Goal: Task Accomplishment & Management: Manage account settings

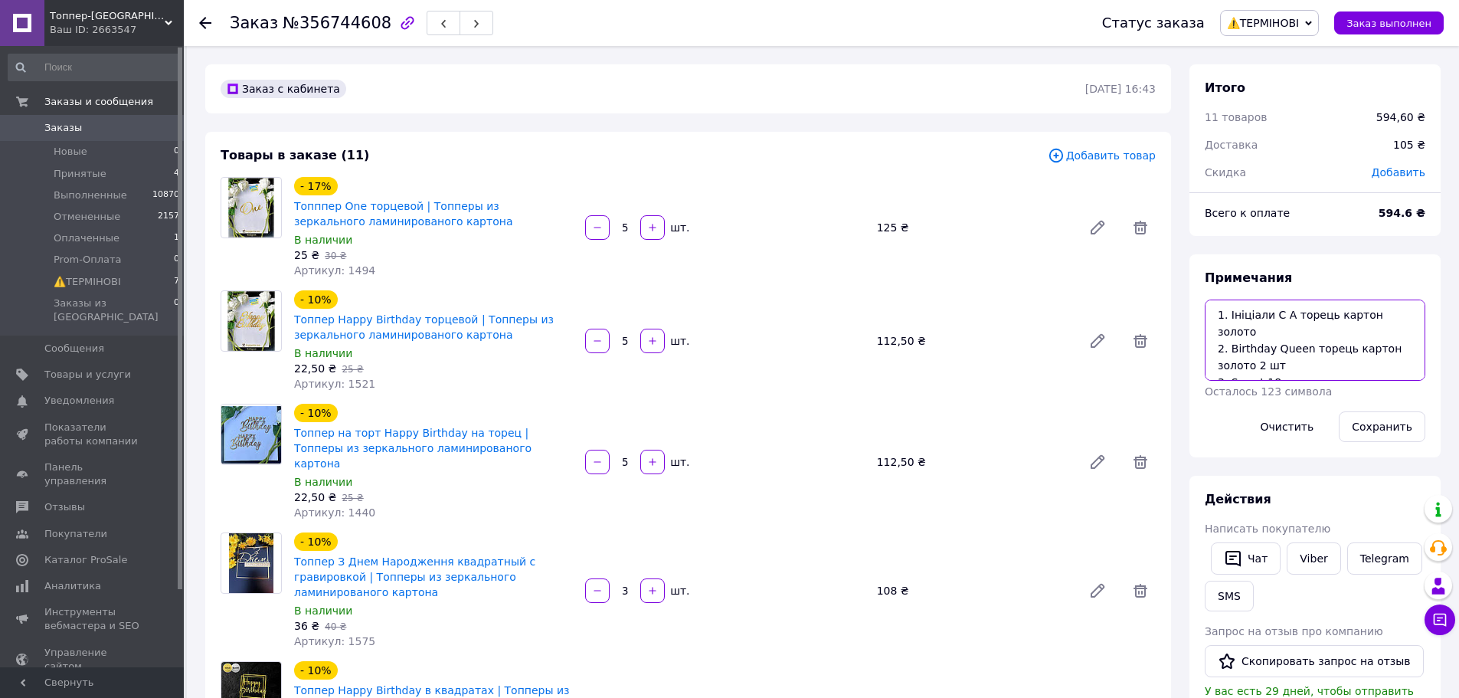
drag, startPoint x: 1284, startPoint y: 312, endPoint x: 1270, endPoint y: 313, distance: 13.9
click at [1270, 313] on textarea "1. Ініціали С А торець картон золото 2. Birthday Queen торець картон золото 2 ш…" at bounding box center [1315, 339] width 221 height 81
drag, startPoint x: 1308, startPoint y: 350, endPoint x: 1231, endPoint y: 349, distance: 77.3
click at [1231, 349] on textarea "1. Ініціали С А торець картон золото 2. Birthday Queen торець картон золото 2 ш…" at bounding box center [1315, 339] width 221 height 81
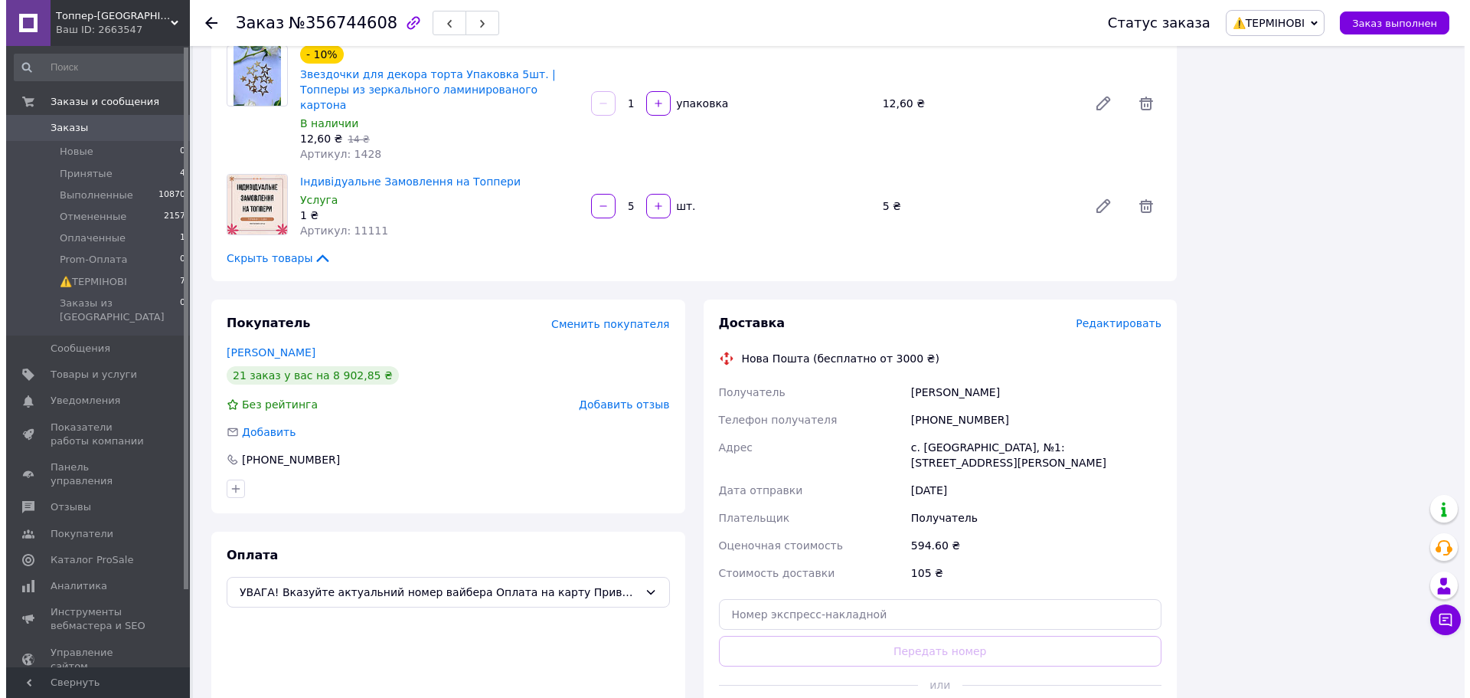
scroll to position [1225, 0]
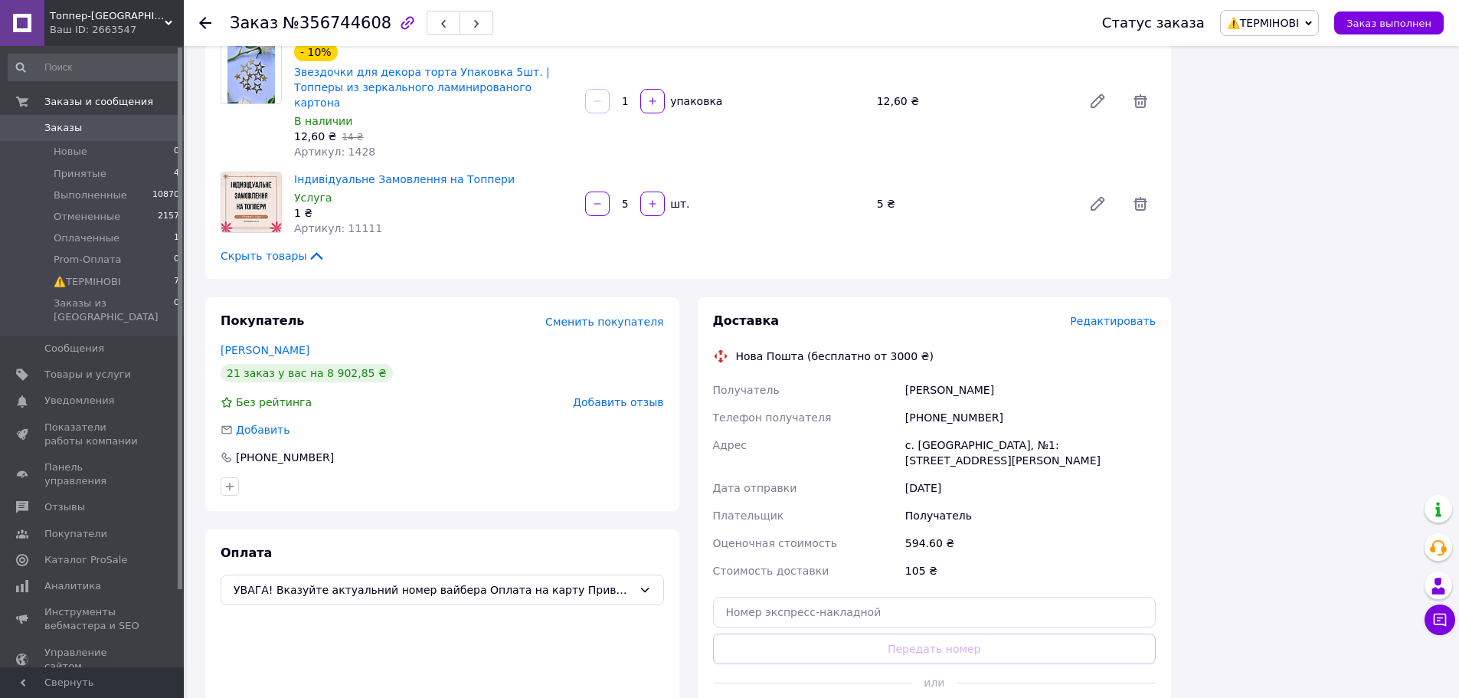
click at [1110, 315] on span "Редактировать" at bounding box center [1113, 321] width 86 height 12
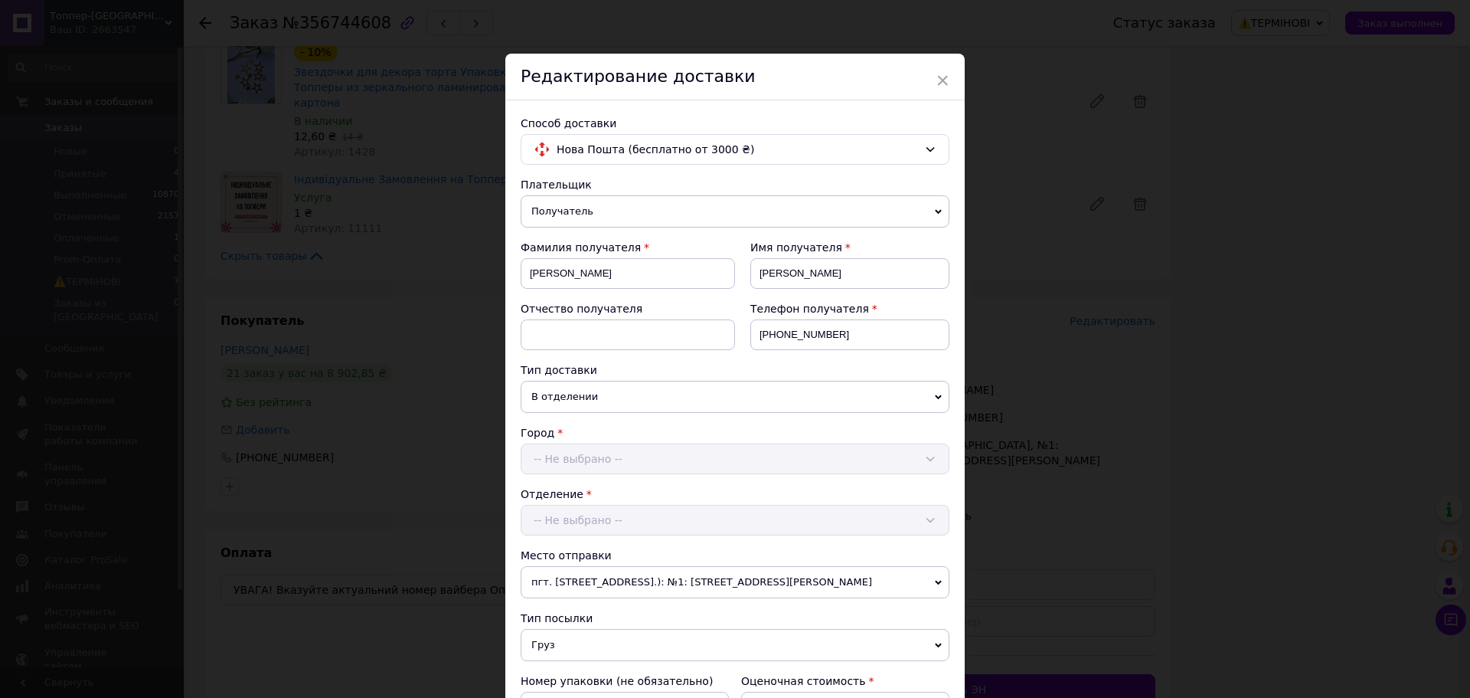
click at [811, 467] on div "Город -- Не выбрано --" at bounding box center [735, 449] width 429 height 49
click at [1103, 409] on div "× Редактирование доставки Способ доставки Нова Пошта (бесплатно от 3000 ₴) Плат…" at bounding box center [735, 349] width 1470 height 698
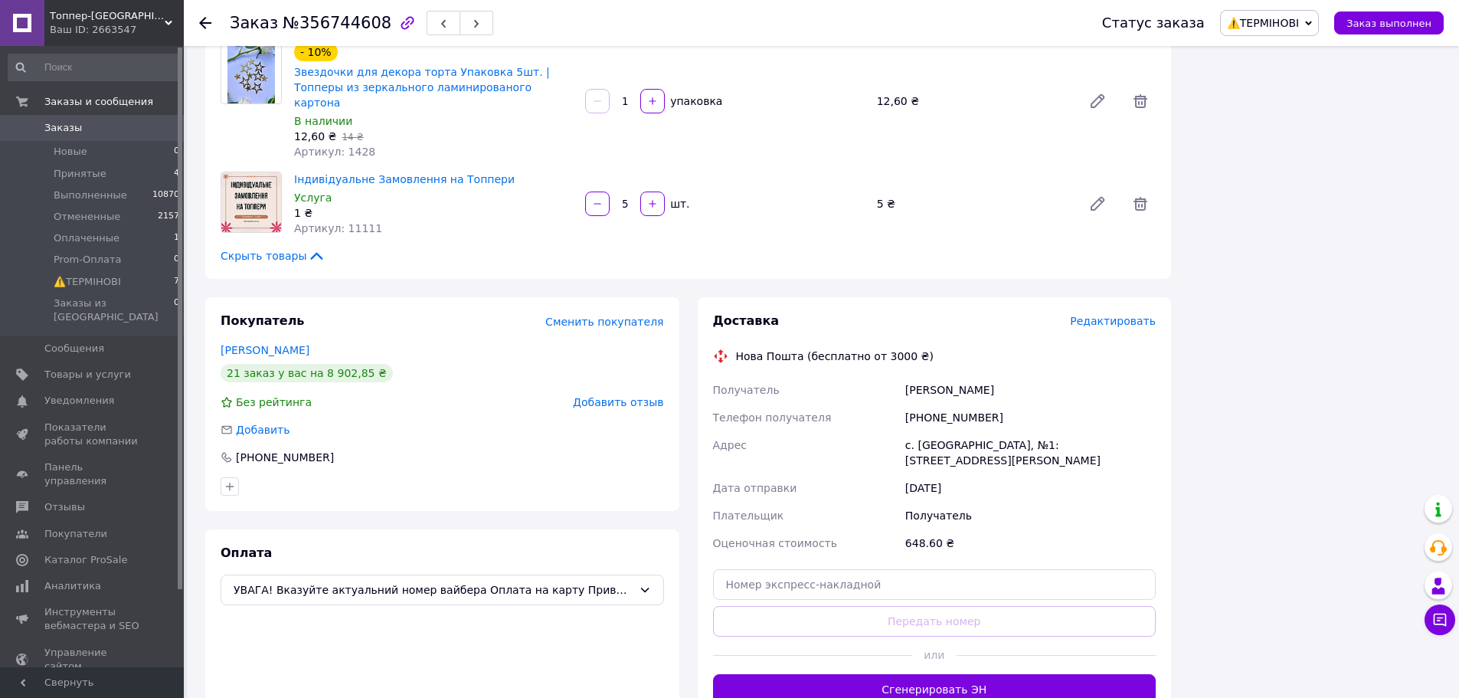
click at [1111, 315] on span "Редактировать" at bounding box center [1113, 321] width 86 height 12
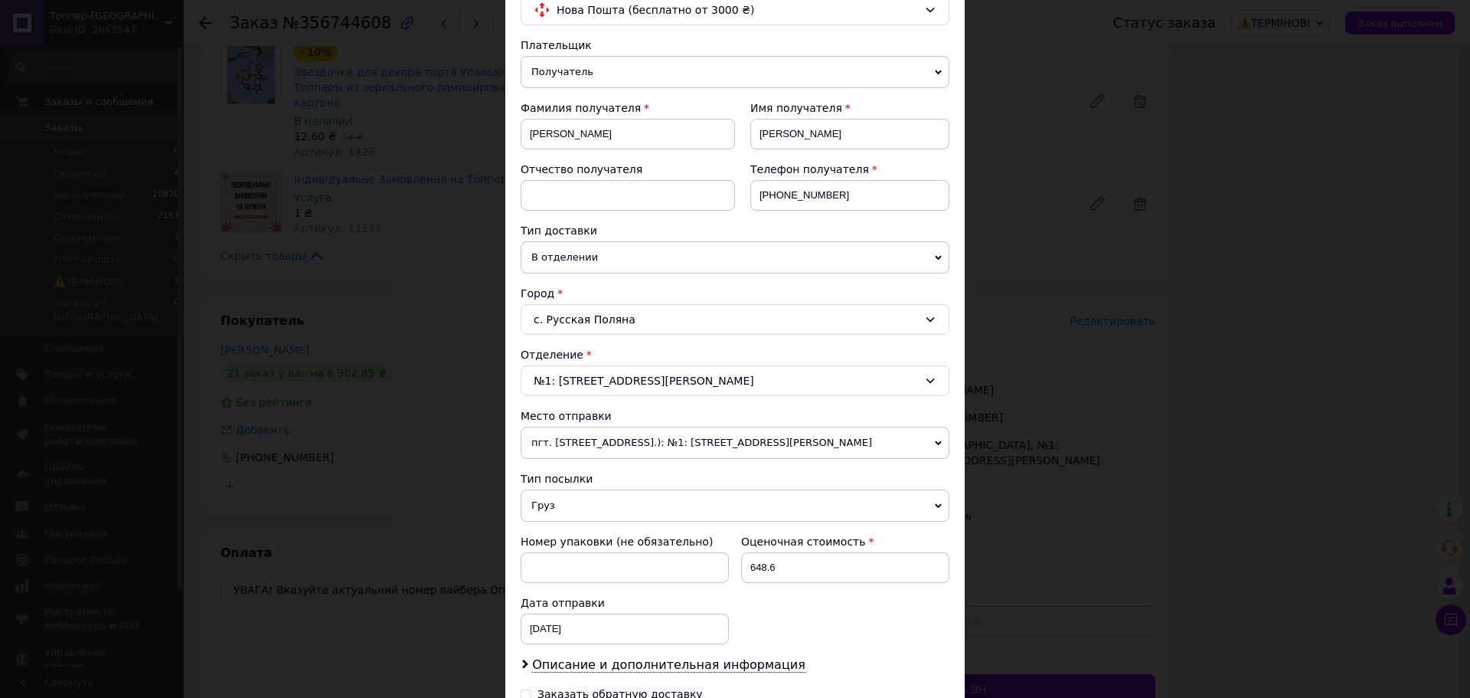
scroll to position [347, 0]
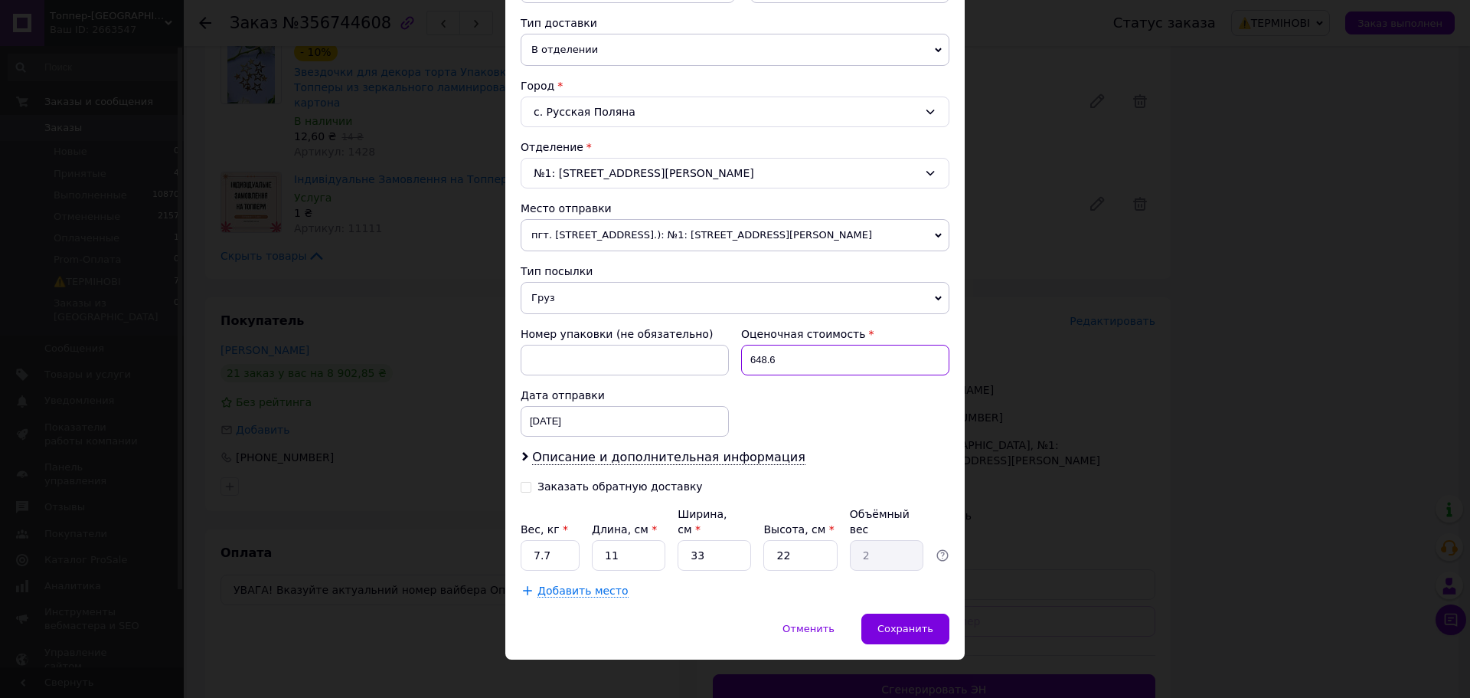
click at [797, 369] on input "648.6" at bounding box center [845, 360] width 208 height 31
click at [796, 369] on input "648.6" at bounding box center [845, 360] width 208 height 31
type input "200"
click at [577, 547] on div "Вес, кг * 7.7 Длина, см * 11 Ширина, см * 33 Высота, см * 22 Объёмный вес 2" at bounding box center [735, 538] width 429 height 64
click at [562, 544] on input "7.7" at bounding box center [550, 555] width 59 height 31
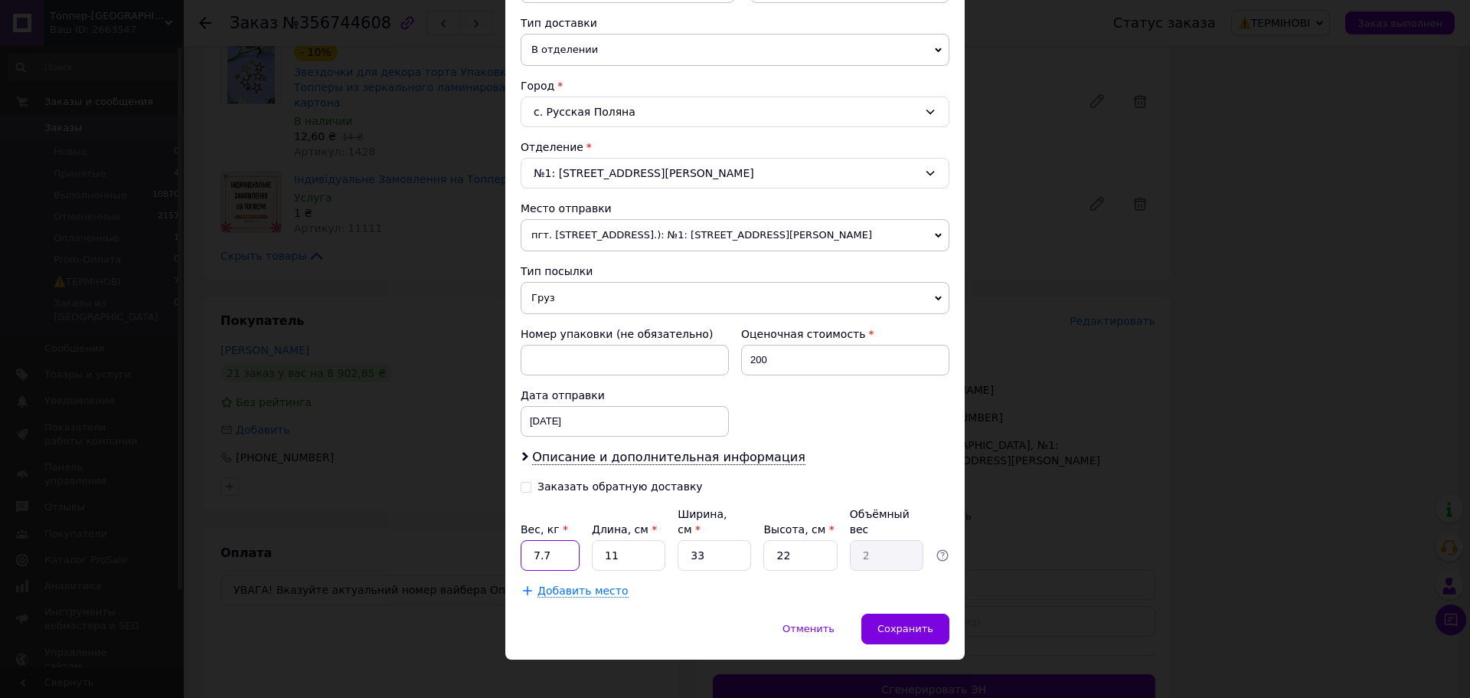
click at [561, 544] on input "7.7" at bounding box center [550, 555] width 59 height 31
type input "1"
click at [819, 540] on input "22" at bounding box center [800, 555] width 74 height 31
type input "1"
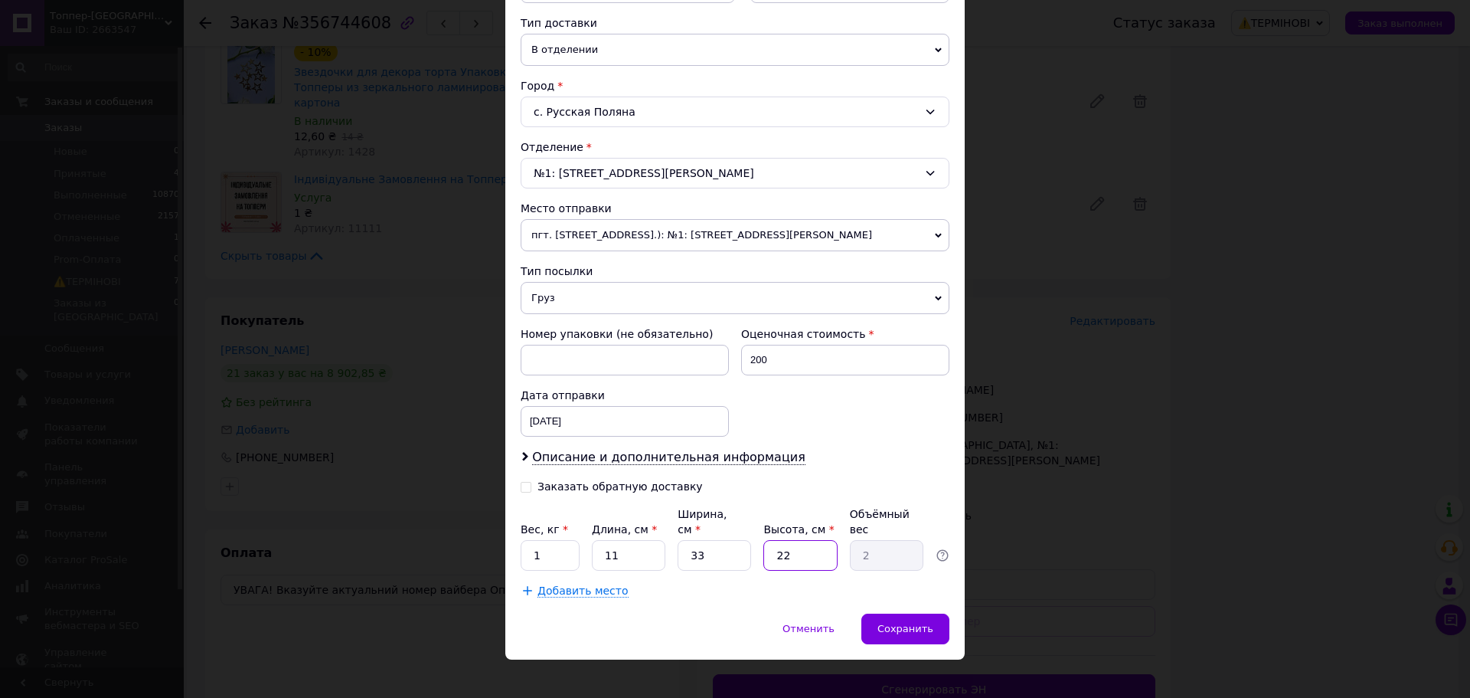
type input "0.1"
type input "1"
click at [916, 623] on span "Сохранить" at bounding box center [906, 628] width 56 height 11
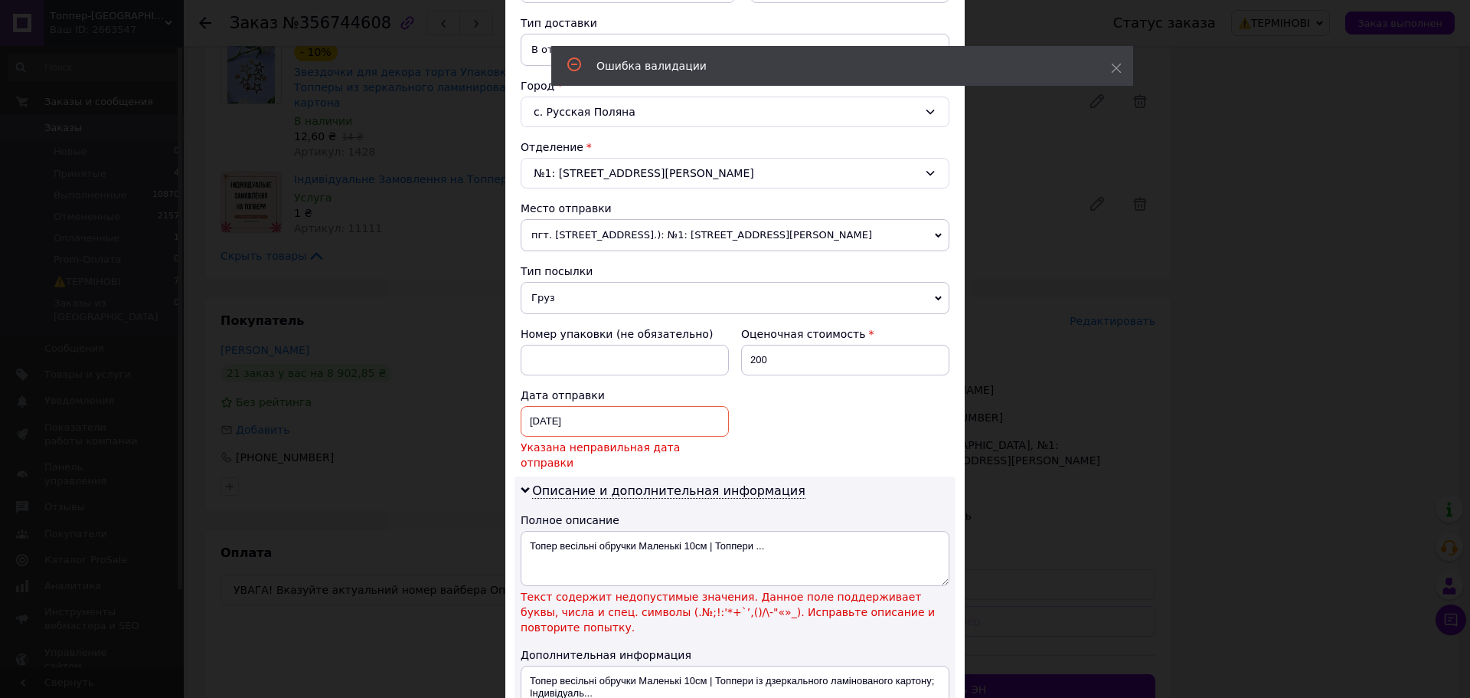
drag, startPoint x: 597, startPoint y: 406, endPoint x: 599, endPoint y: 422, distance: 16.2
click at [597, 407] on div "11.08.2025 < 2025 > < Август > Пн Вт Ср Чт Пт Сб Вс 28 29 30 31 1 2 3 4 5 6 7 8…" at bounding box center [625, 421] width 208 height 31
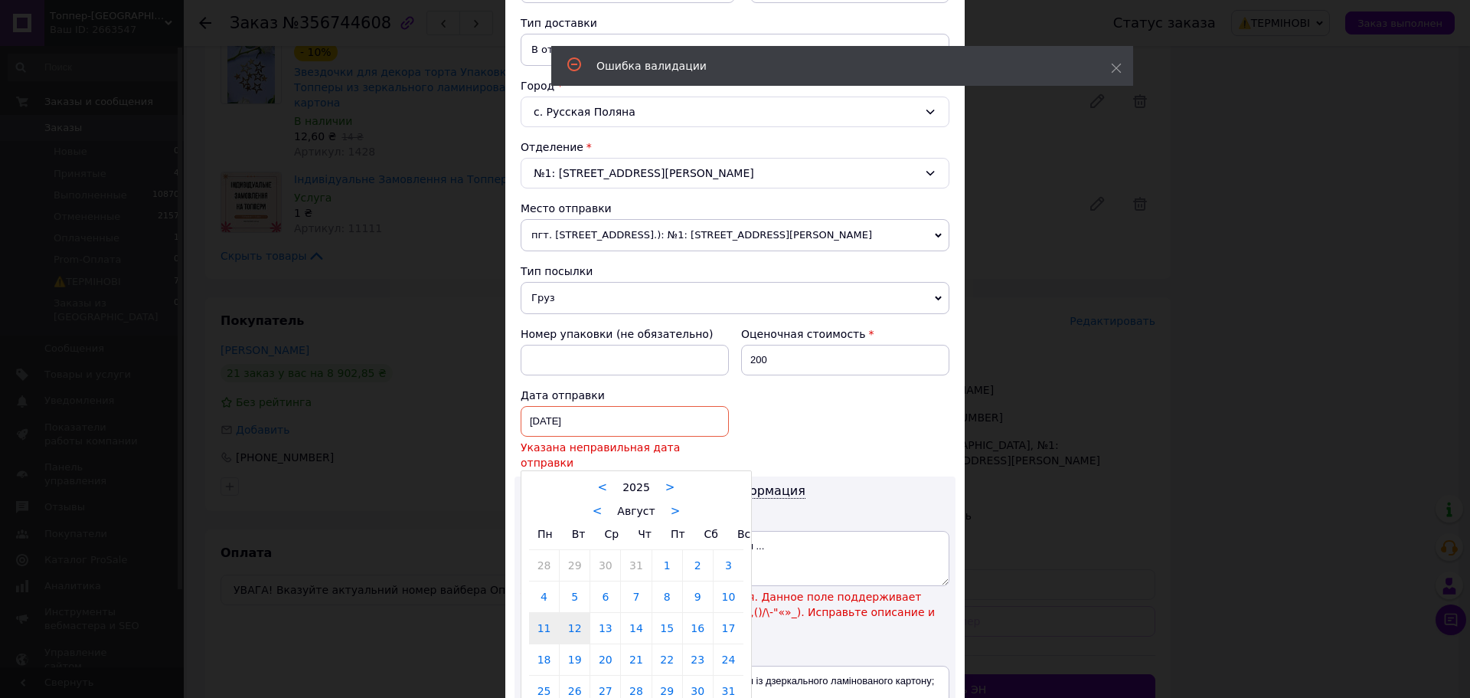
click at [575, 613] on link "12" at bounding box center [575, 628] width 30 height 31
type input "[DATE]"
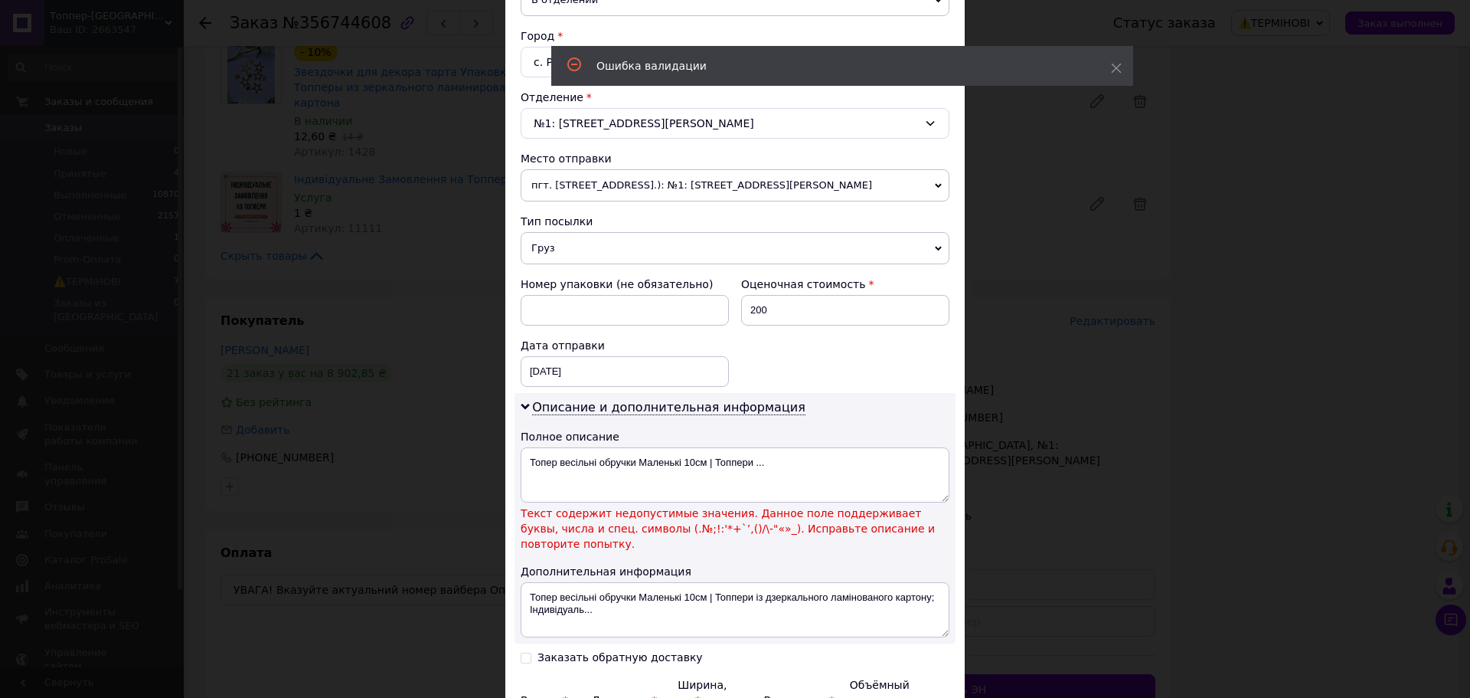
scroll to position [552, 0]
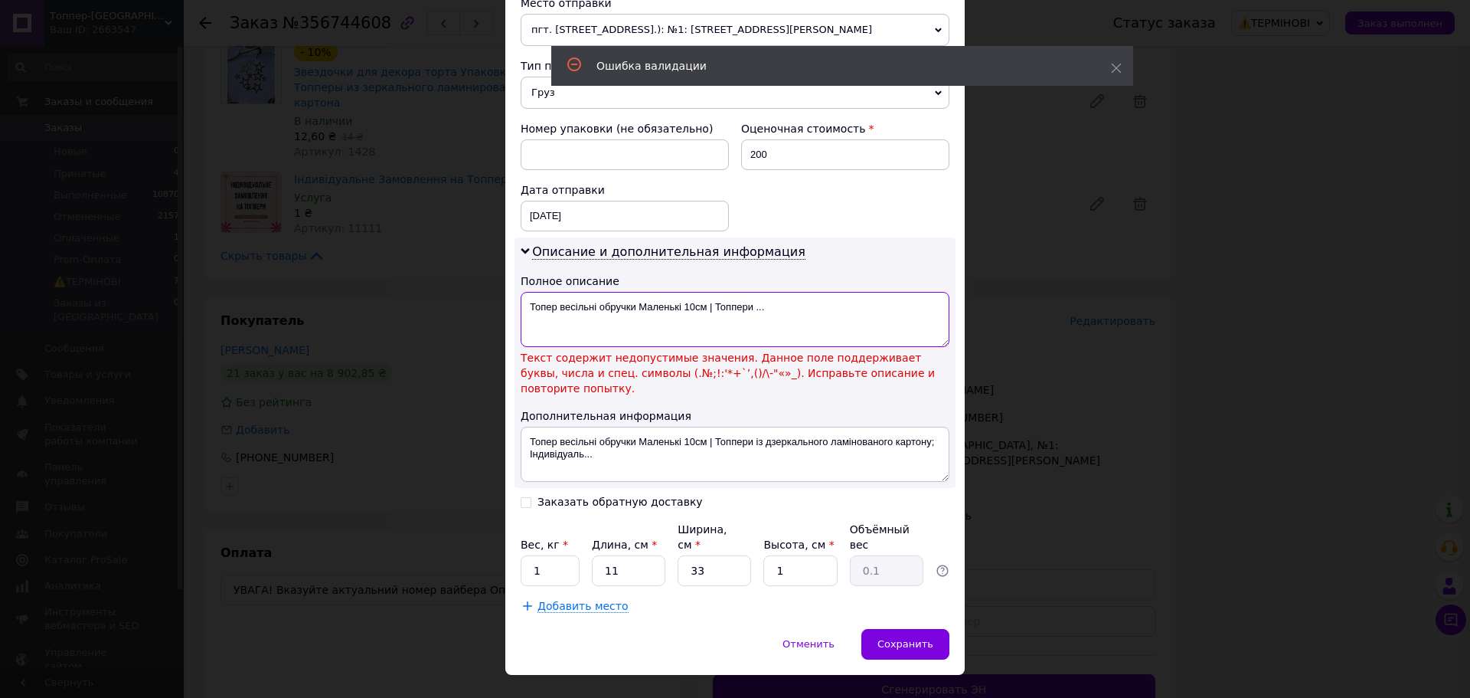
click at [557, 306] on textarea "Топер весільні обручки Маленькі 10см | Топпери ..." at bounding box center [735, 319] width 429 height 55
drag, startPoint x: 575, startPoint y: 306, endPoint x: 799, endPoint y: 309, distance: 223.6
click at [799, 309] on textarea "Топер весільні обручки Маленькі 10см | Топпери ..." at bounding box center [735, 319] width 429 height 55
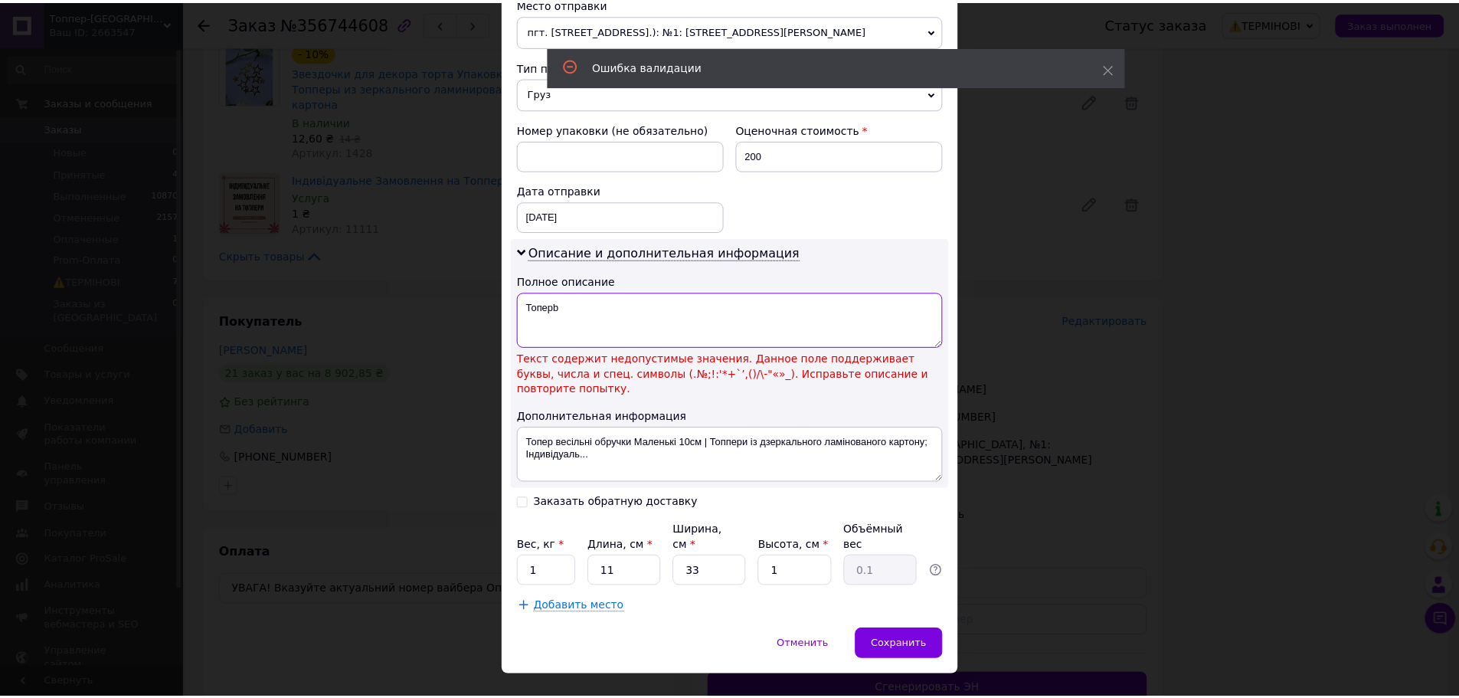
scroll to position [518, 0]
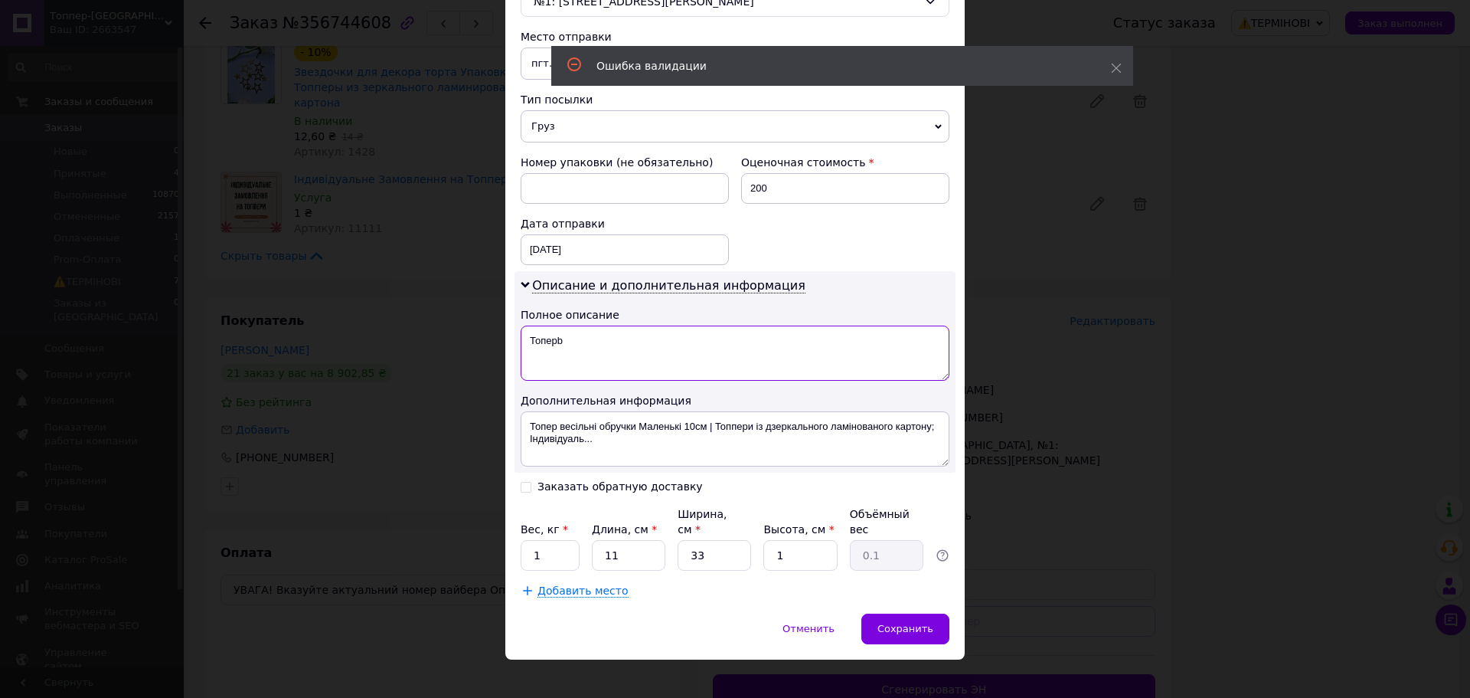
drag, startPoint x: 554, startPoint y: 341, endPoint x: 603, endPoint y: 349, distance: 49.7
click at [588, 346] on textarea "Топерb" at bounding box center [735, 352] width 429 height 55
type textarea "Топери"
click at [920, 623] on span "Сохранить" at bounding box center [906, 628] width 56 height 11
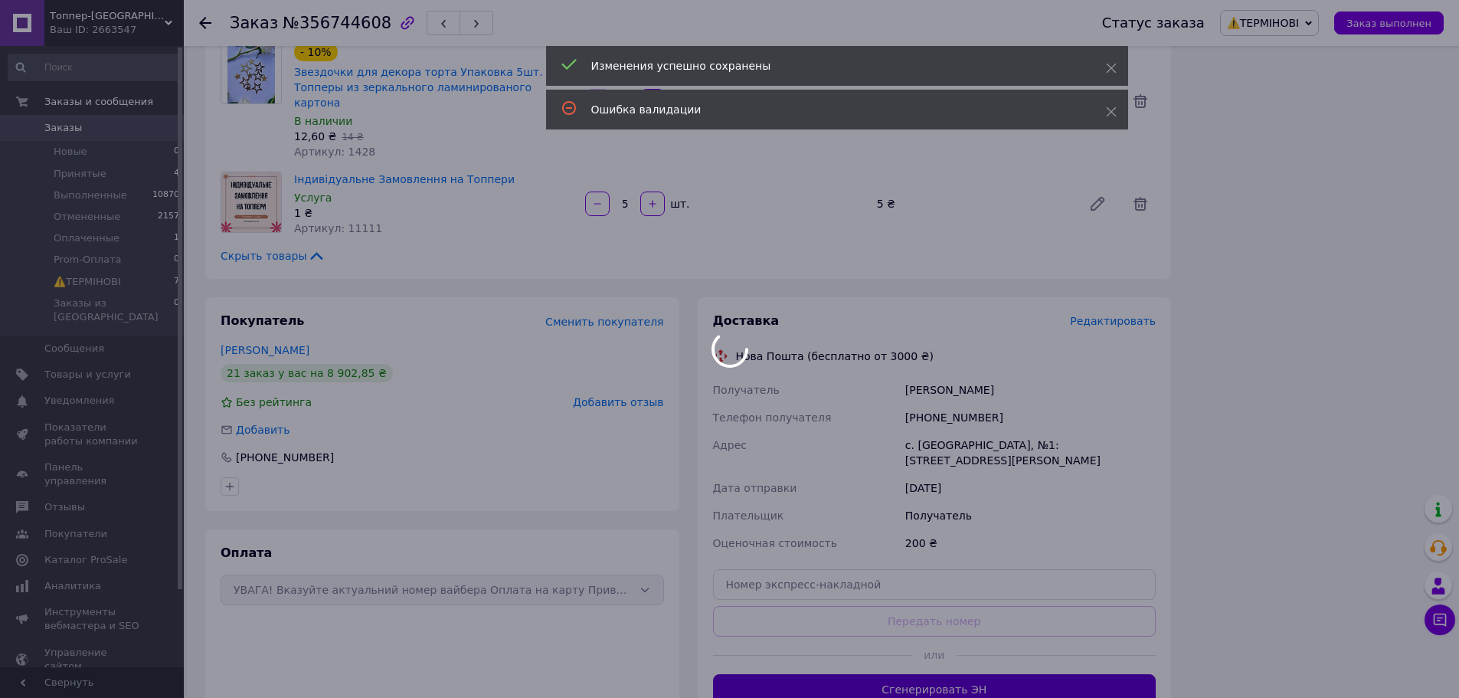
scroll to position [1339, 0]
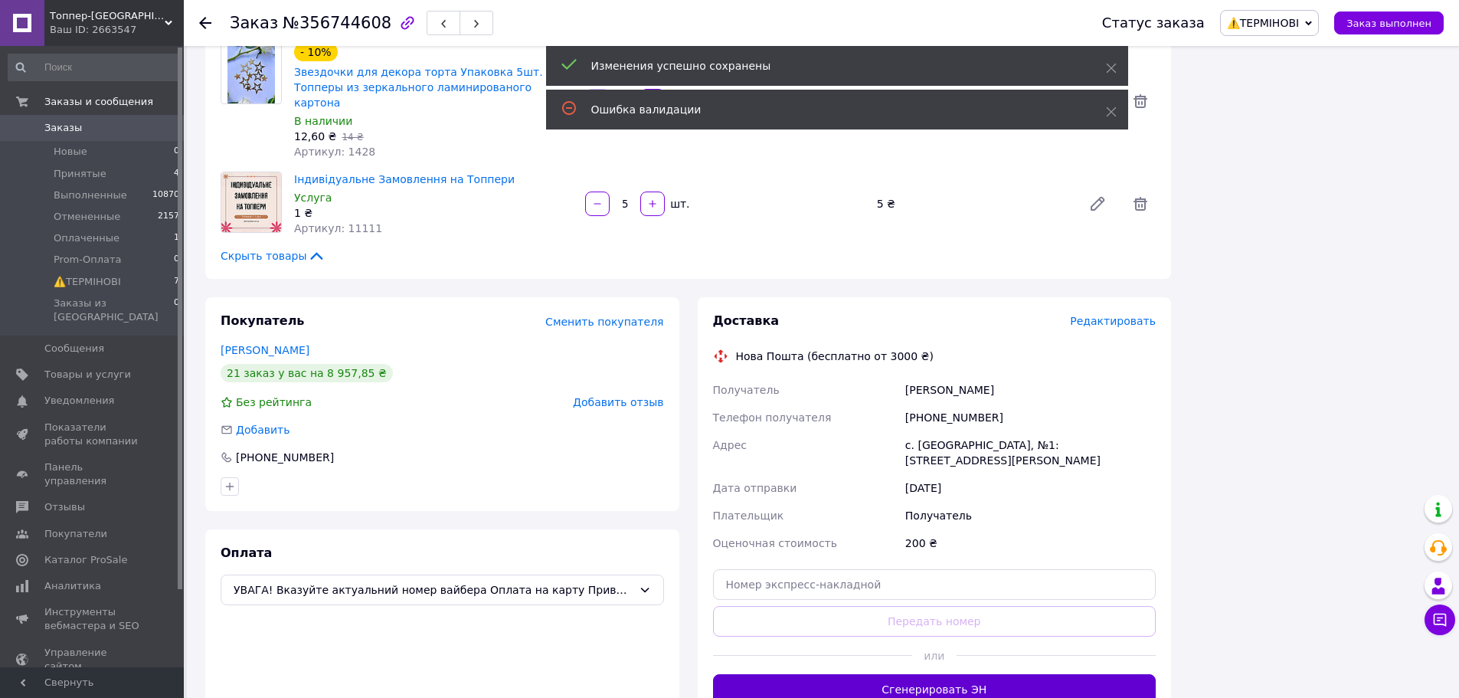
click at [919, 674] on button "Сгенерировать ЭН" at bounding box center [934, 689] width 443 height 31
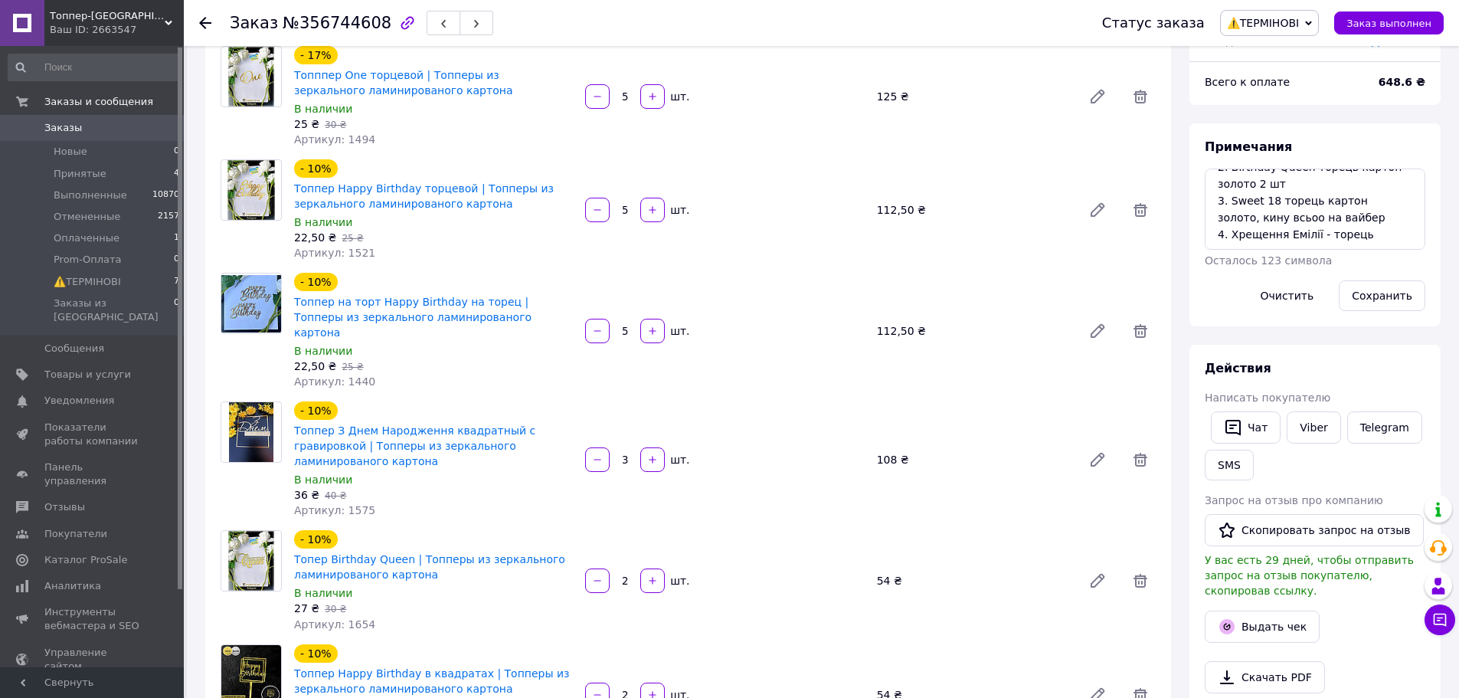
scroll to position [0, 0]
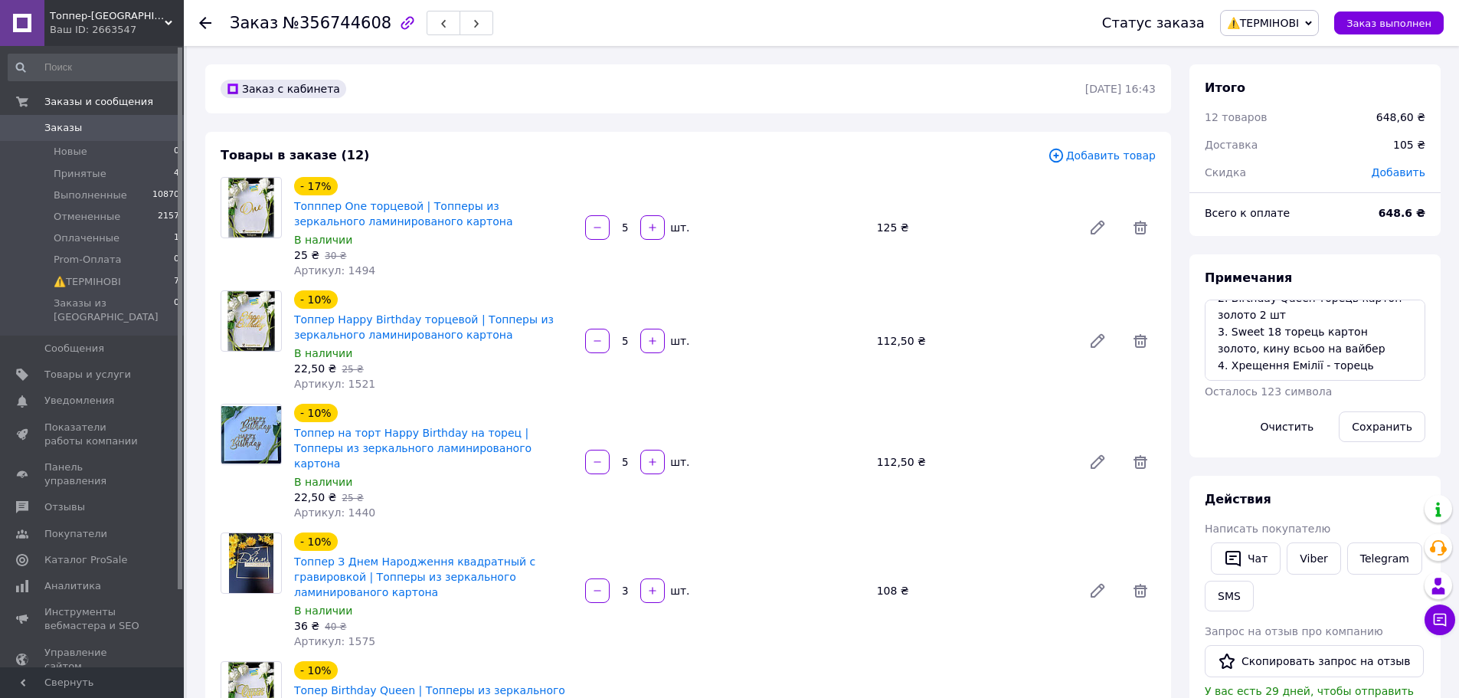
click at [90, 126] on span "Заказы" at bounding box center [92, 128] width 97 height 14
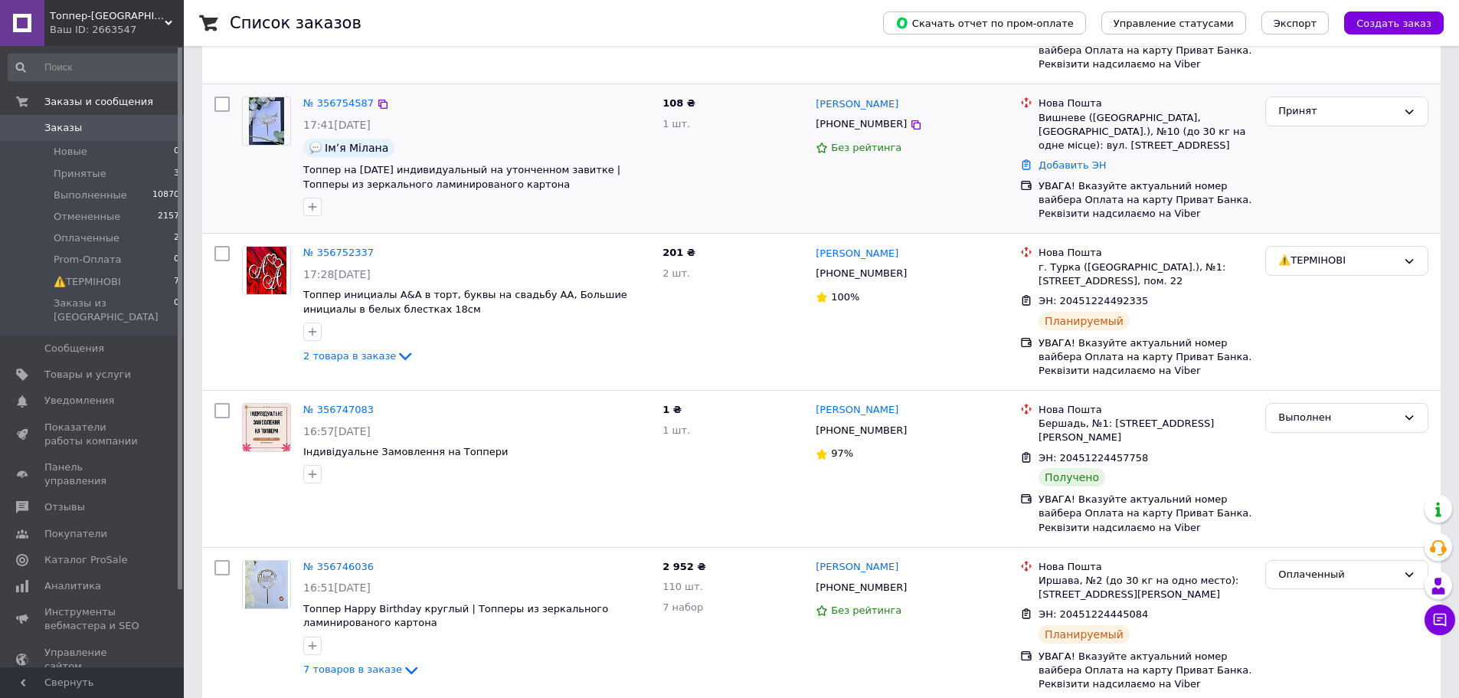
scroll to position [306, 0]
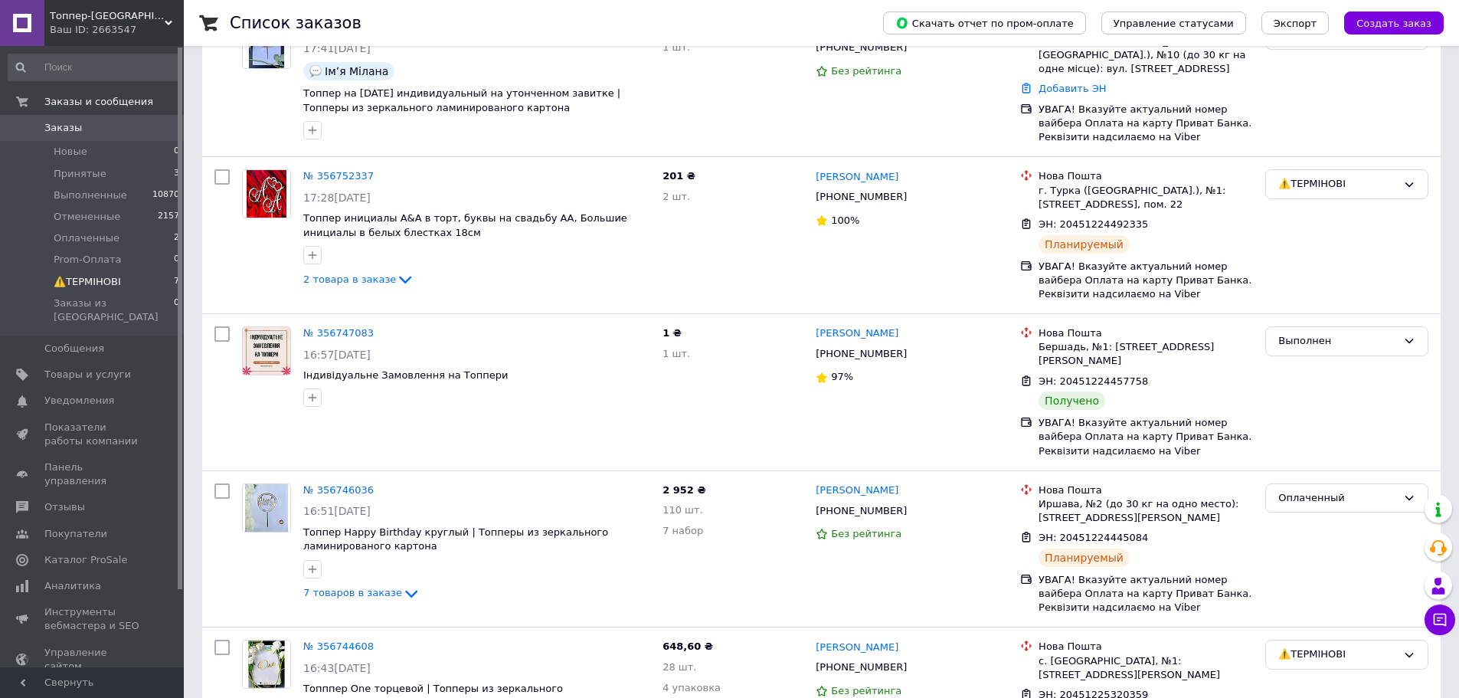
click at [130, 279] on li "⚠️ТЕРМІНОВІ 7" at bounding box center [94, 281] width 188 height 21
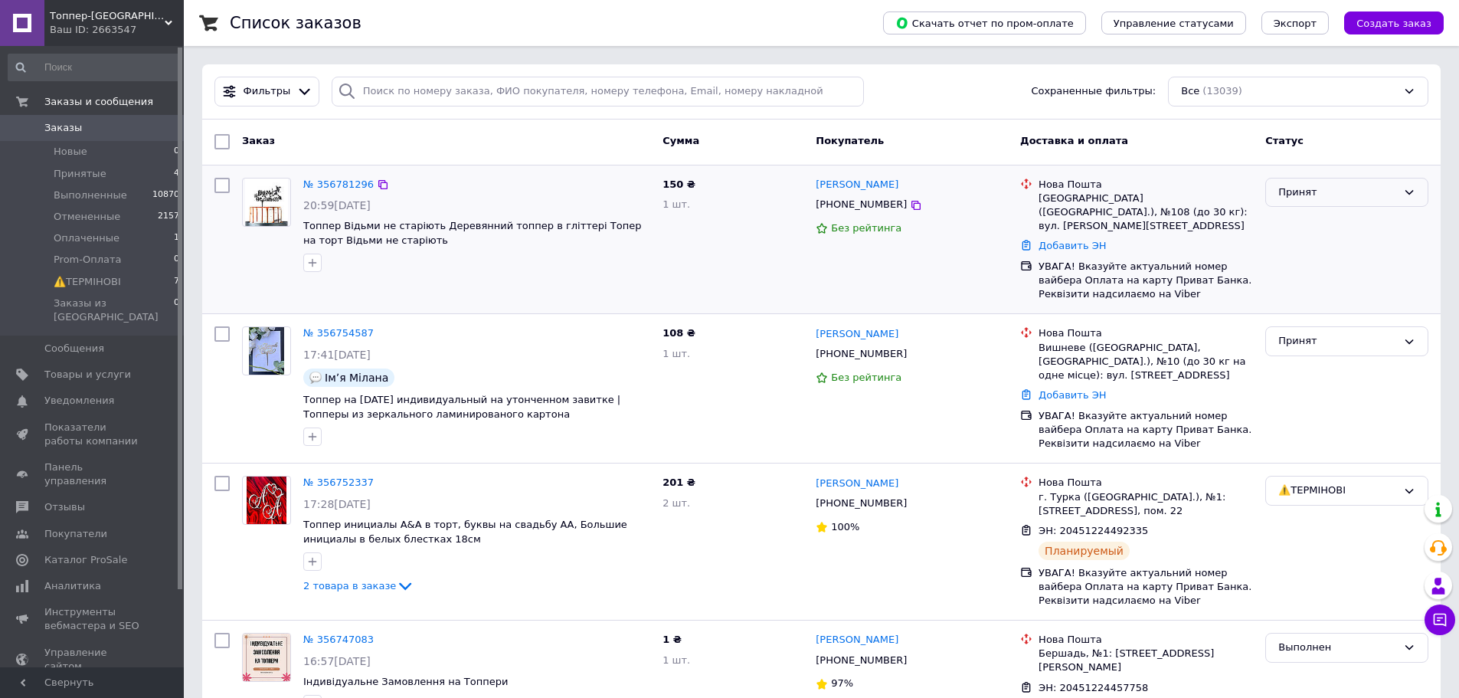
click at [1332, 183] on div "Принят" at bounding box center [1346, 193] width 163 height 30
click at [1311, 261] on li "Оплаченный" at bounding box center [1347, 267] width 162 height 28
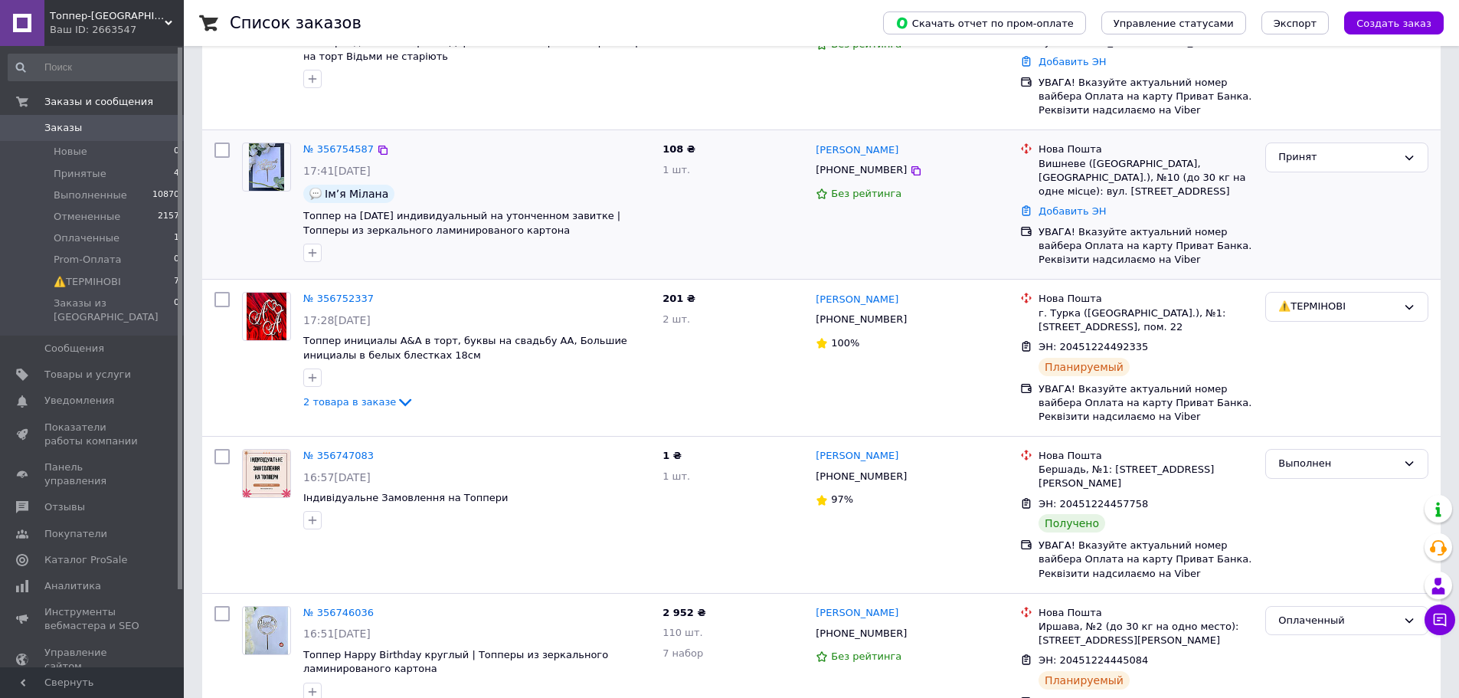
scroll to position [0, 0]
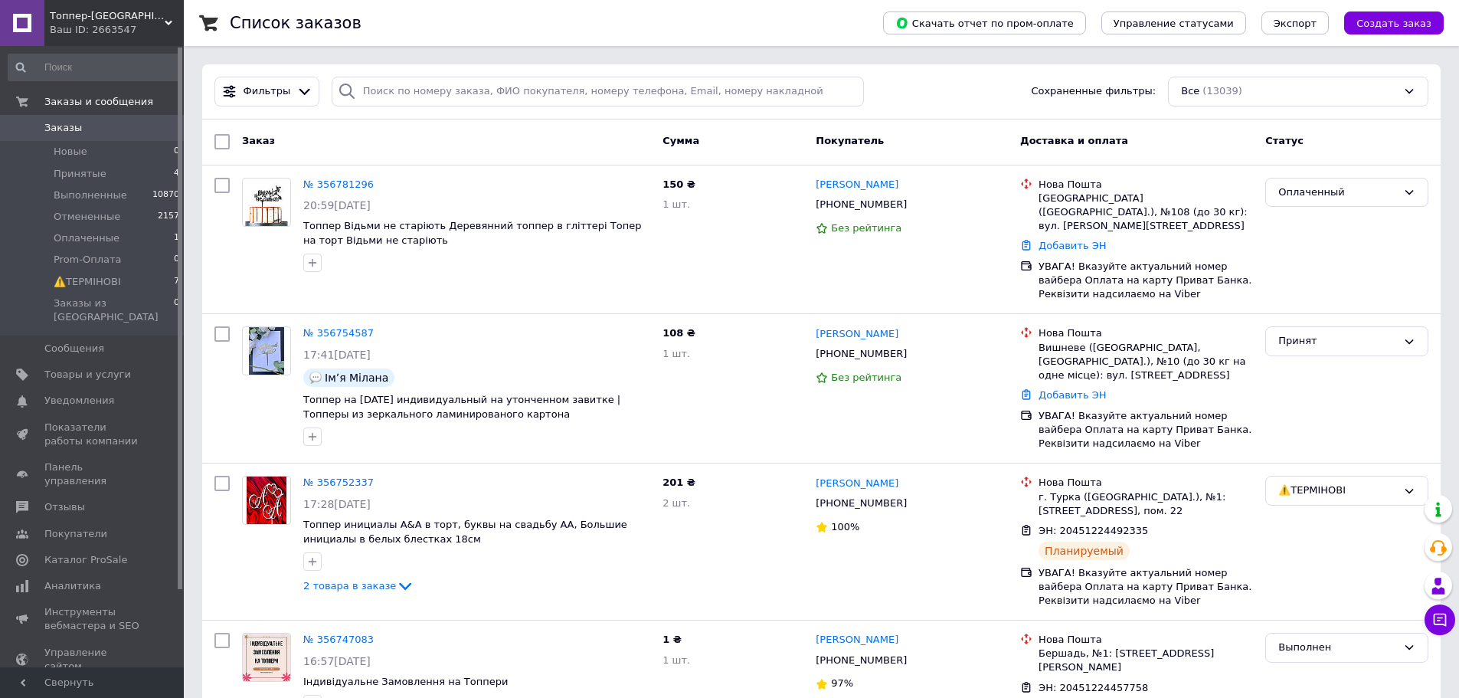
click at [132, 128] on span "Заказы" at bounding box center [92, 128] width 97 height 14
click at [124, 279] on li "⚠️ТЕРМІНОВІ 7" at bounding box center [94, 281] width 188 height 21
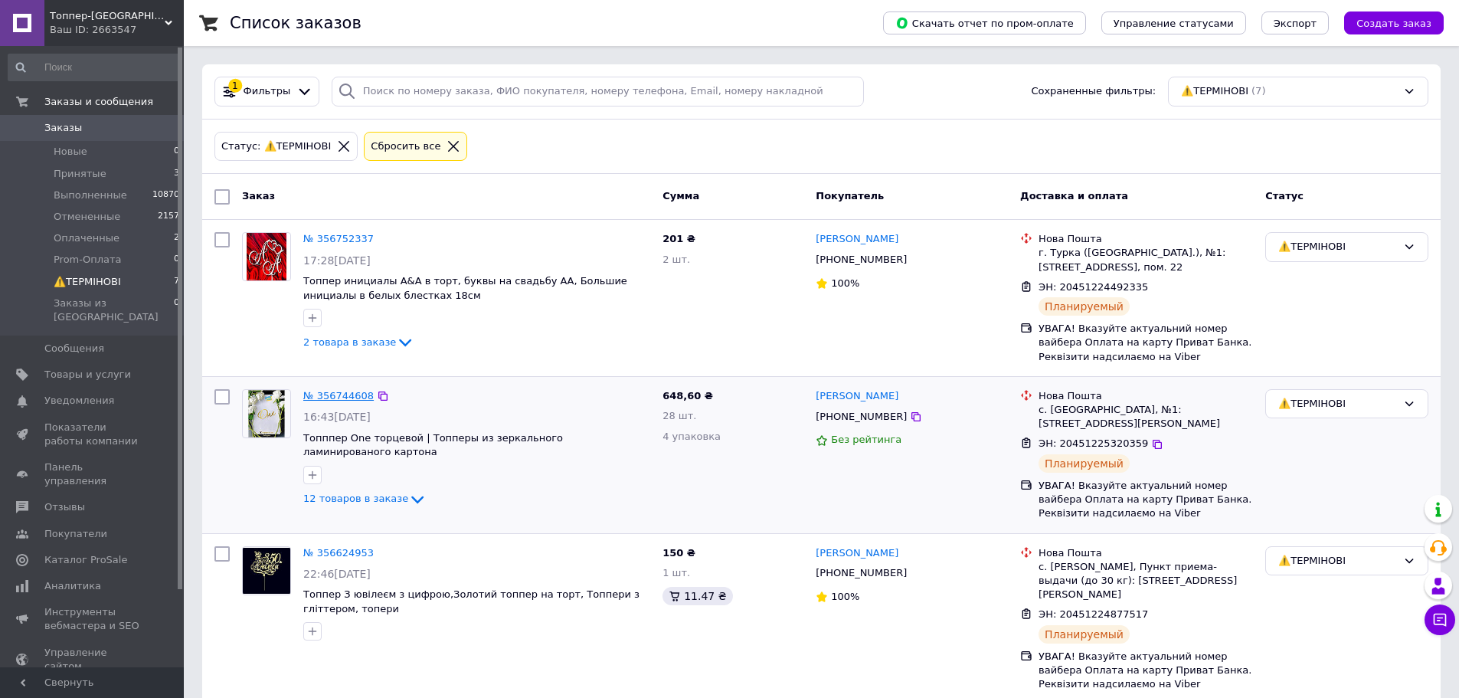
click at [356, 394] on link "№ 356744608" at bounding box center [338, 395] width 70 height 11
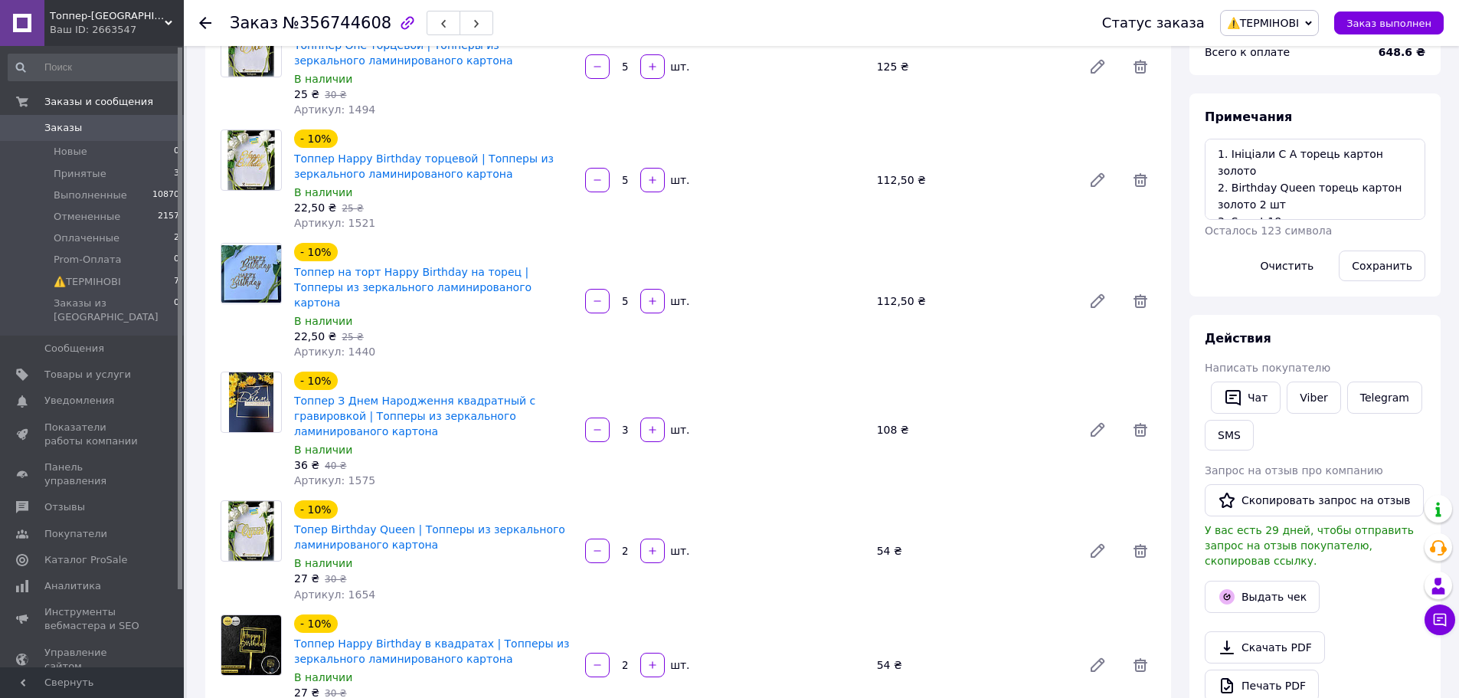
scroll to position [306, 0]
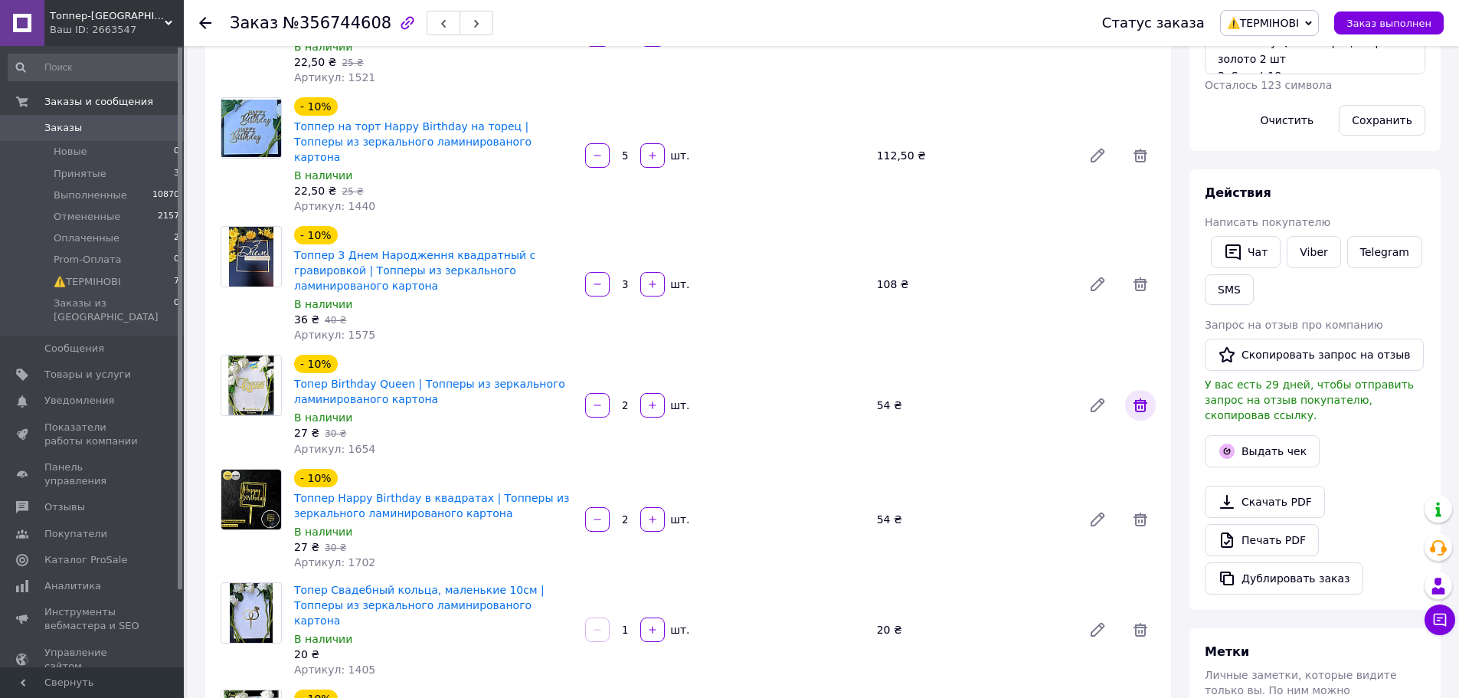
click at [1136, 396] on icon at bounding box center [1140, 405] width 18 height 18
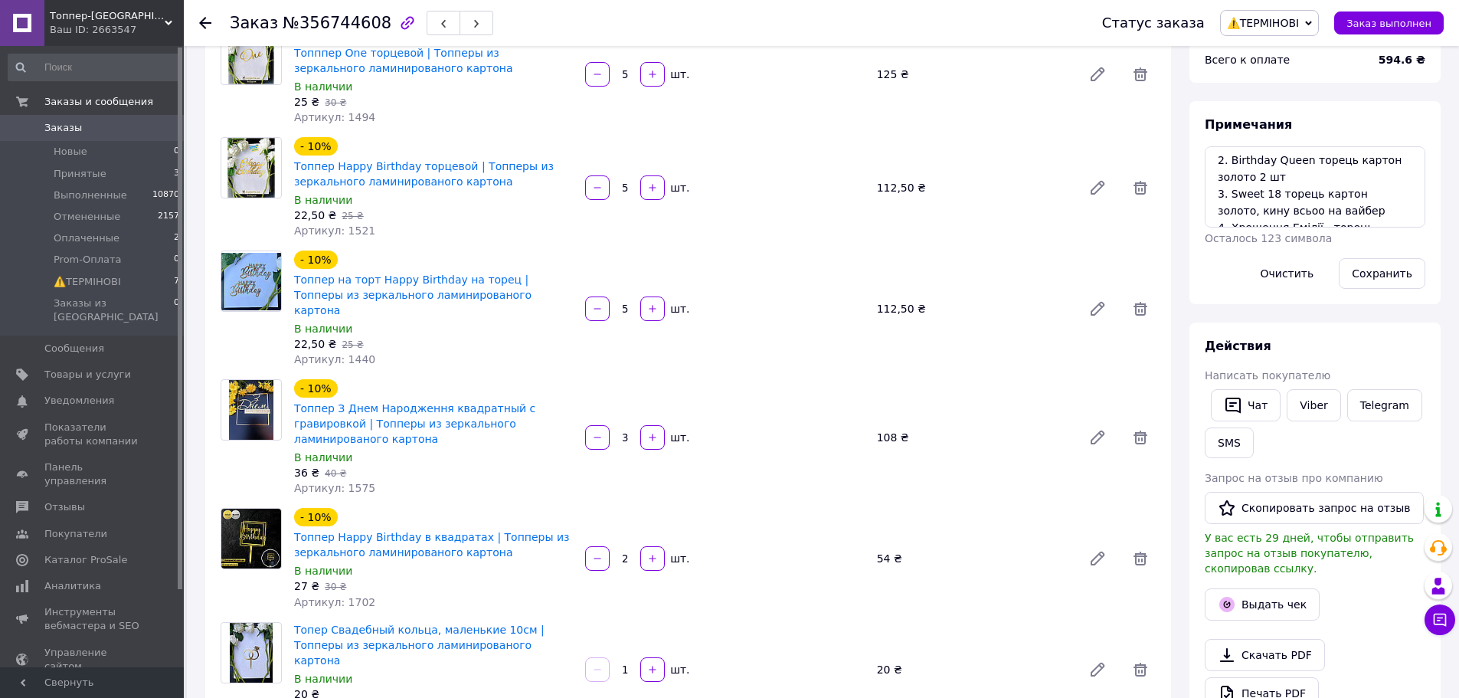
scroll to position [51, 0]
drag, startPoint x: 1303, startPoint y: 200, endPoint x: 1244, endPoint y: 204, distance: 59.9
click at [1244, 204] on textarea "1. Ініціали С А торець картон золото 2. Birthday Queen торець картон золото 2 ш…" at bounding box center [1315, 186] width 221 height 81
click at [1277, 200] on textarea "1. Ініціали С А торець картон золото 2. Birthday Queen торець картон золото 2 ш…" at bounding box center [1315, 186] width 221 height 81
drag, startPoint x: 1314, startPoint y: 196, endPoint x: 1258, endPoint y: 197, distance: 55.9
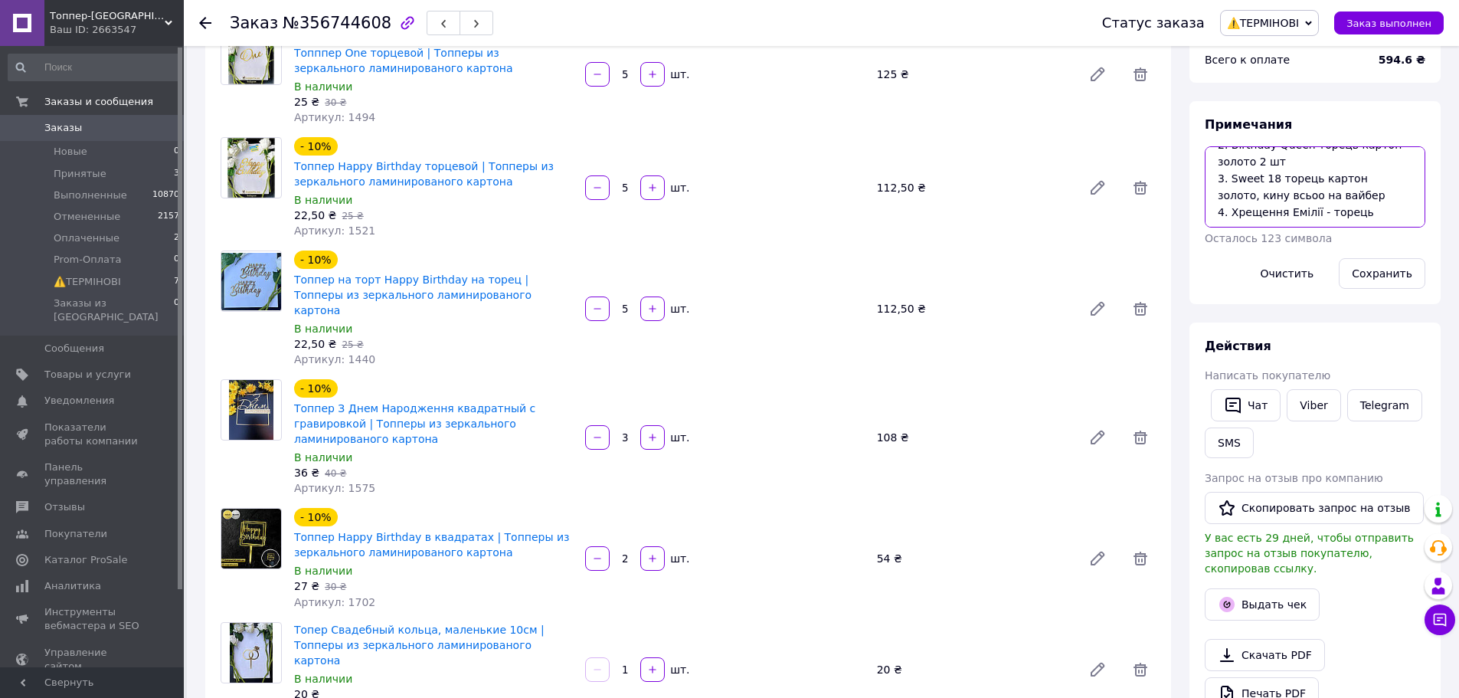
click at [1260, 197] on textarea "1. Ініціали С А торець картон золото 2. Birthday Queen торець картон золото 2 ш…" at bounding box center [1315, 186] width 221 height 81
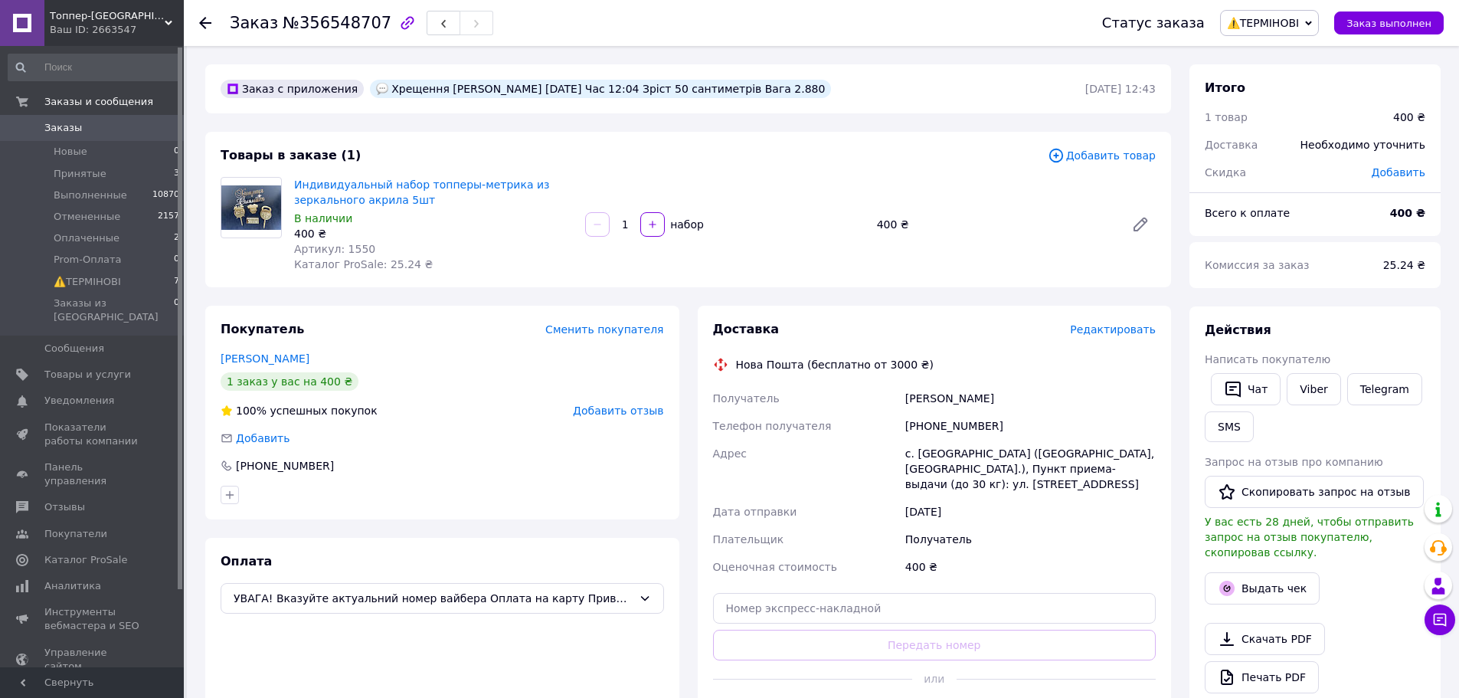
click at [1111, 326] on span "Редактировать" at bounding box center [1113, 329] width 86 height 12
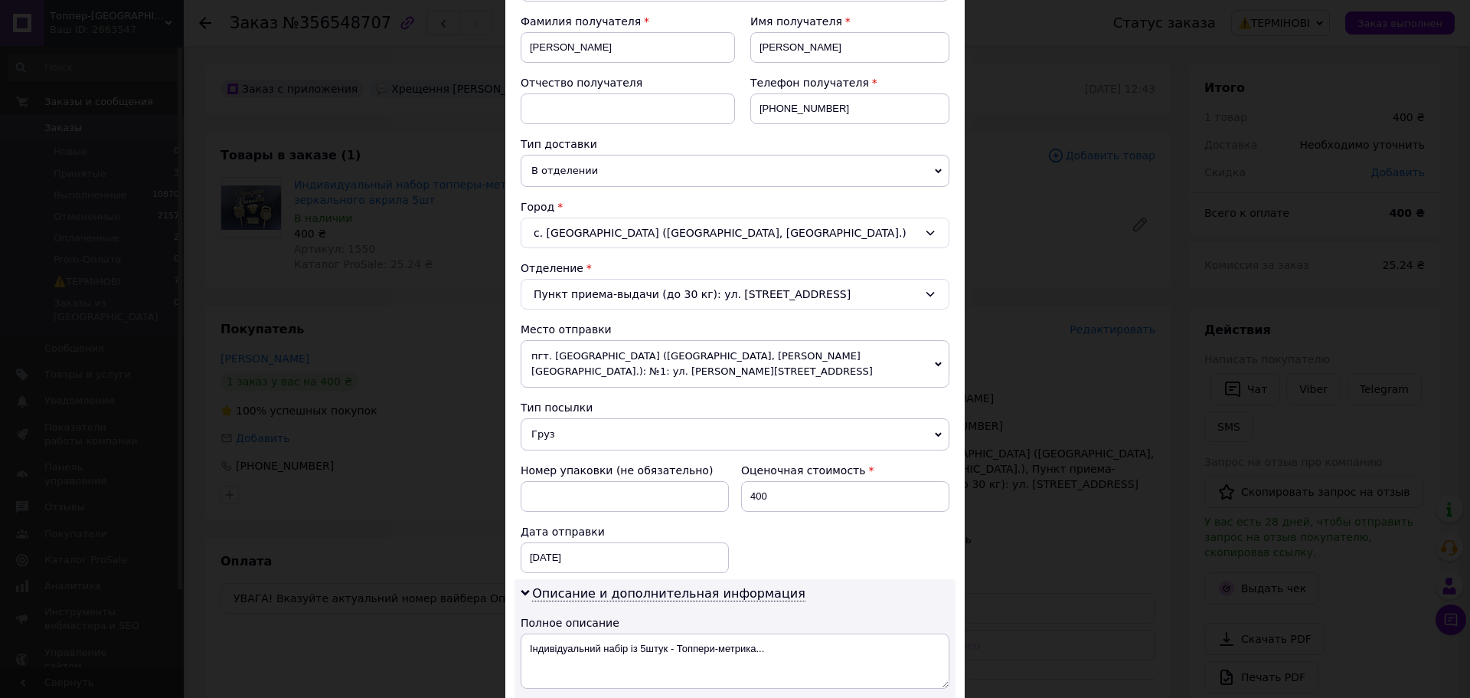
scroll to position [383, 0]
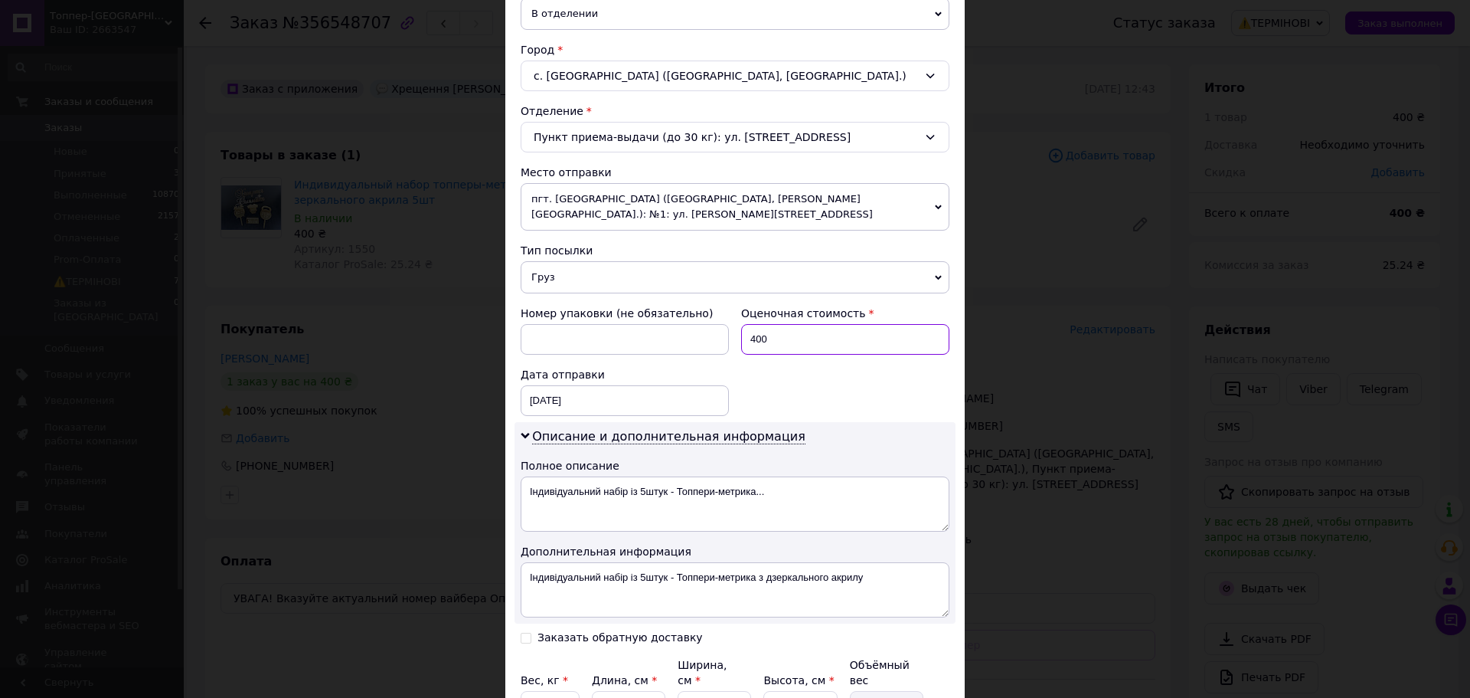
click at [786, 326] on input "400" at bounding box center [845, 339] width 208 height 31
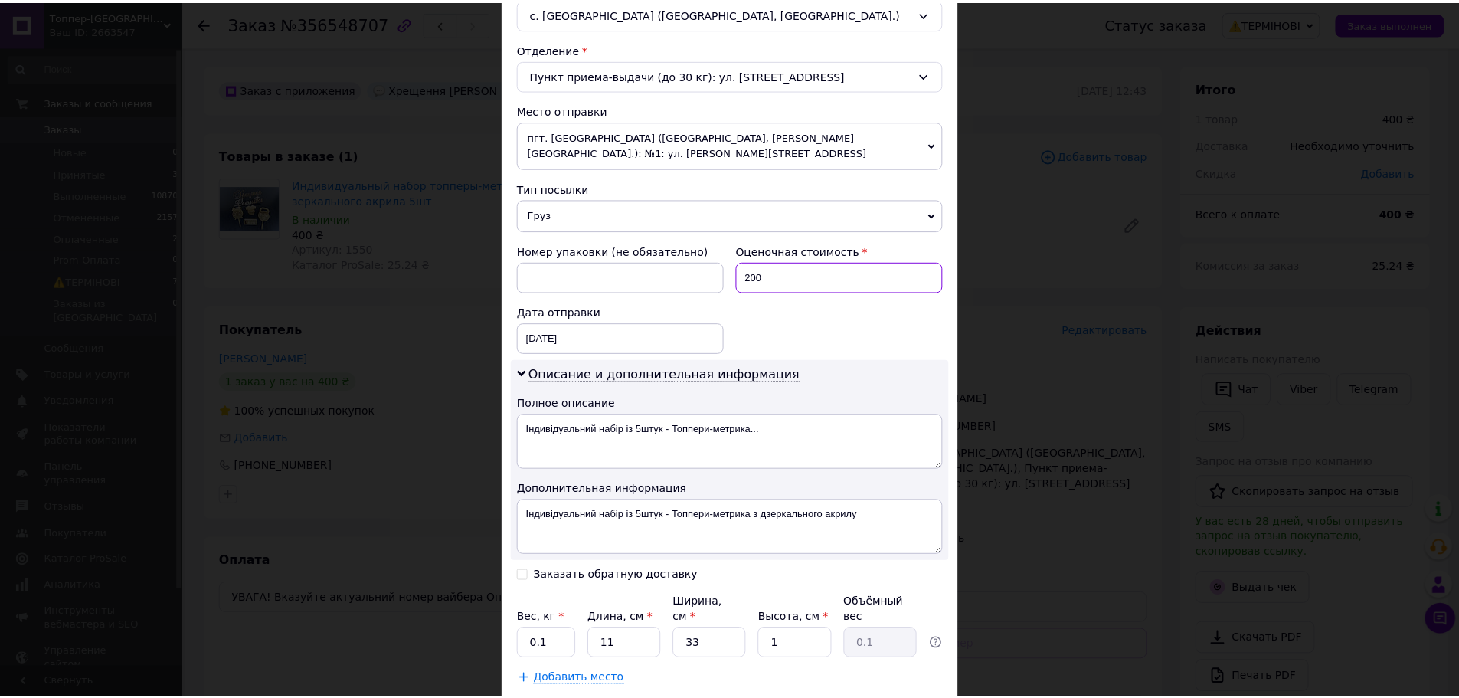
scroll to position [518, 0]
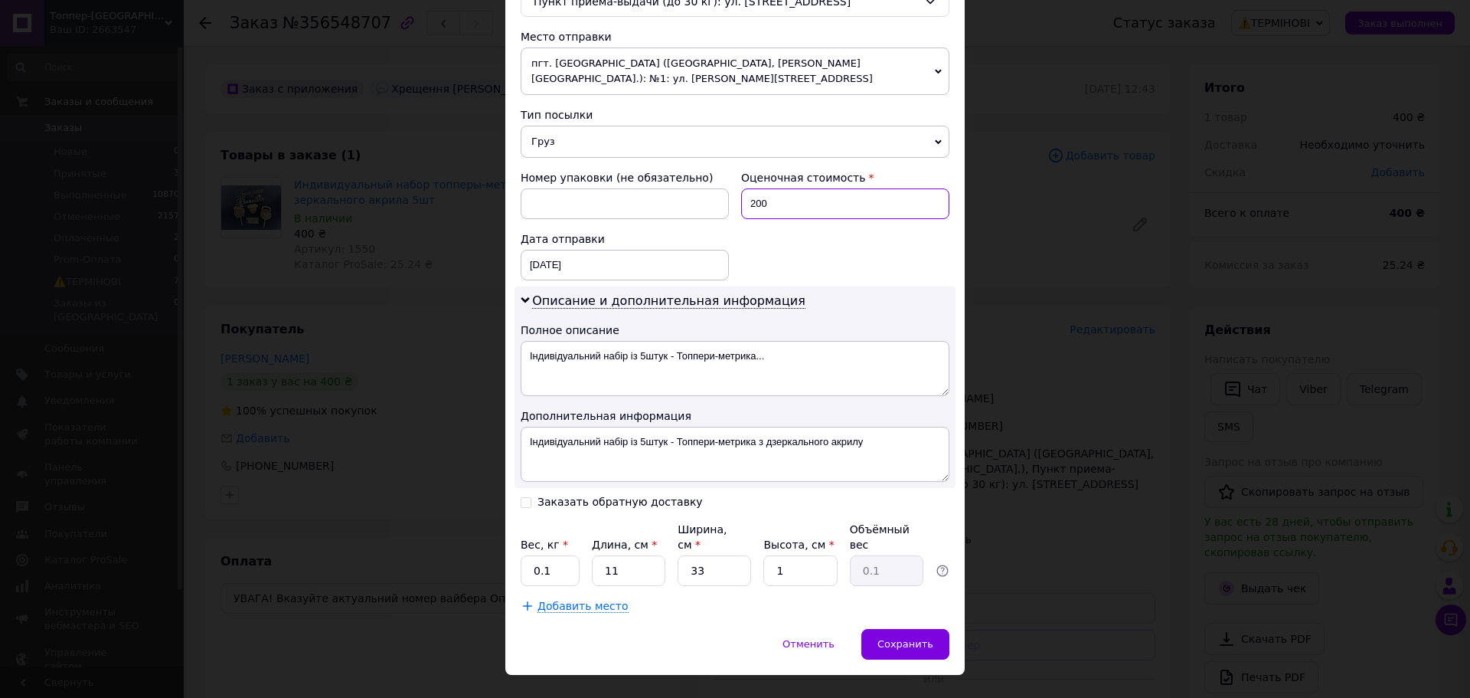
type input "200"
click at [593, 346] on textarea "Індивідуальний набір із 5штук - Топпери-метрика..." at bounding box center [735, 368] width 429 height 55
type textarea "Топери"
click at [917, 629] on div "Отменить   Сохранить" at bounding box center [734, 652] width 459 height 46
click at [920, 629] on div "Сохранить" at bounding box center [905, 644] width 88 height 31
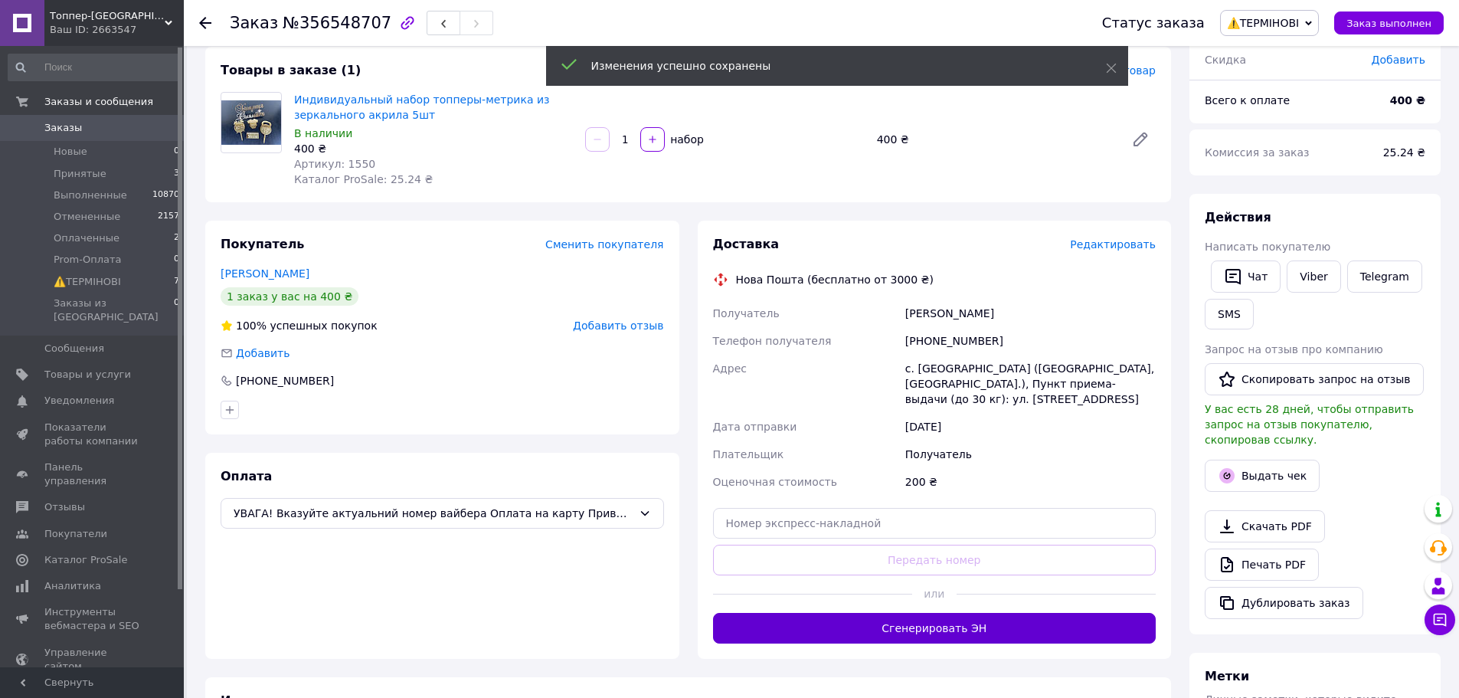
scroll to position [153, 0]
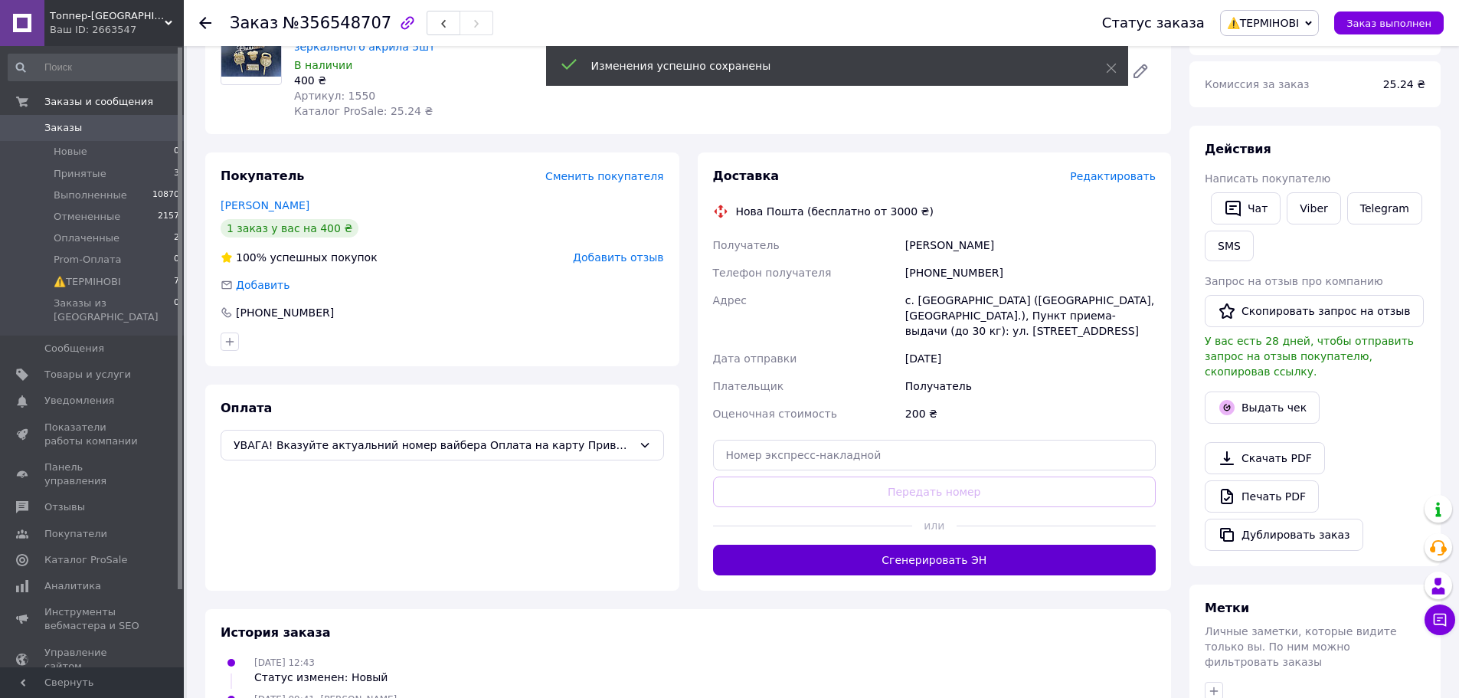
click at [937, 544] on button "Сгенерировать ЭН" at bounding box center [934, 559] width 443 height 31
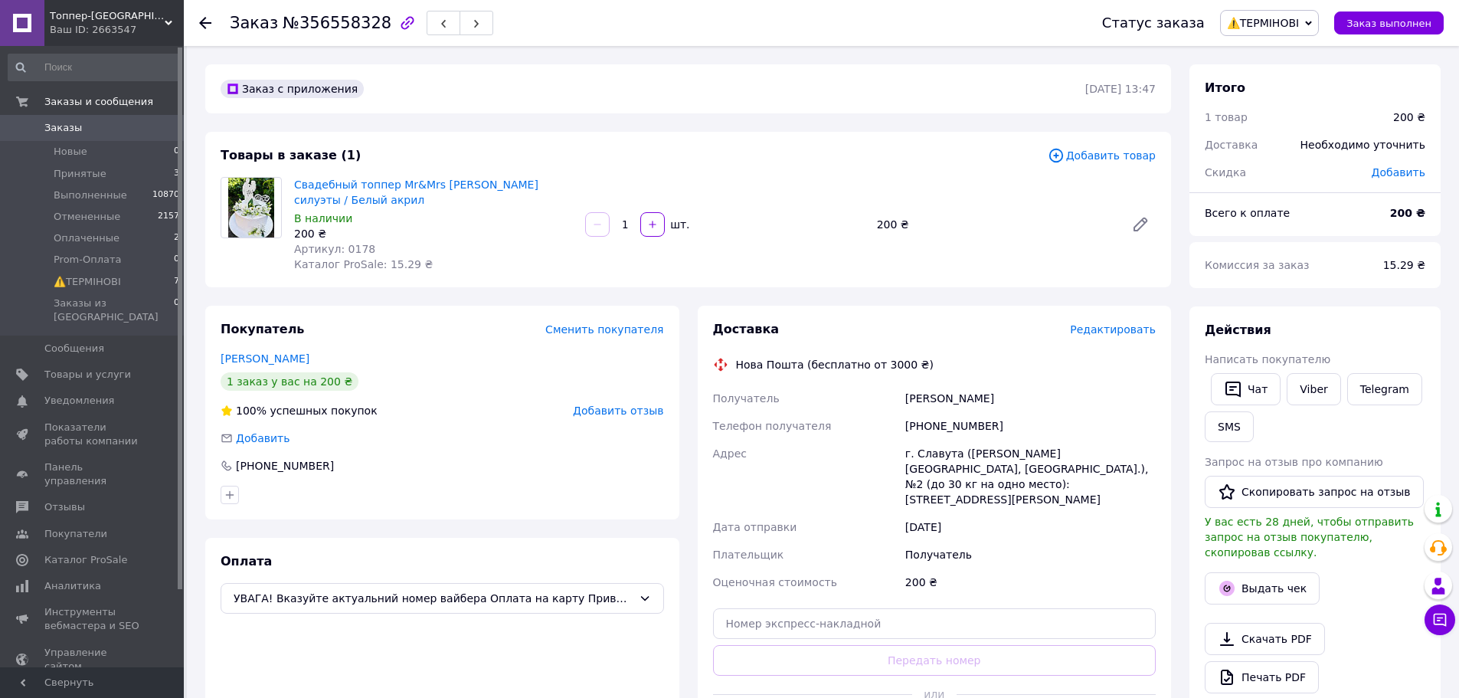
click at [1123, 323] on span "Редактировать" at bounding box center [1113, 329] width 86 height 12
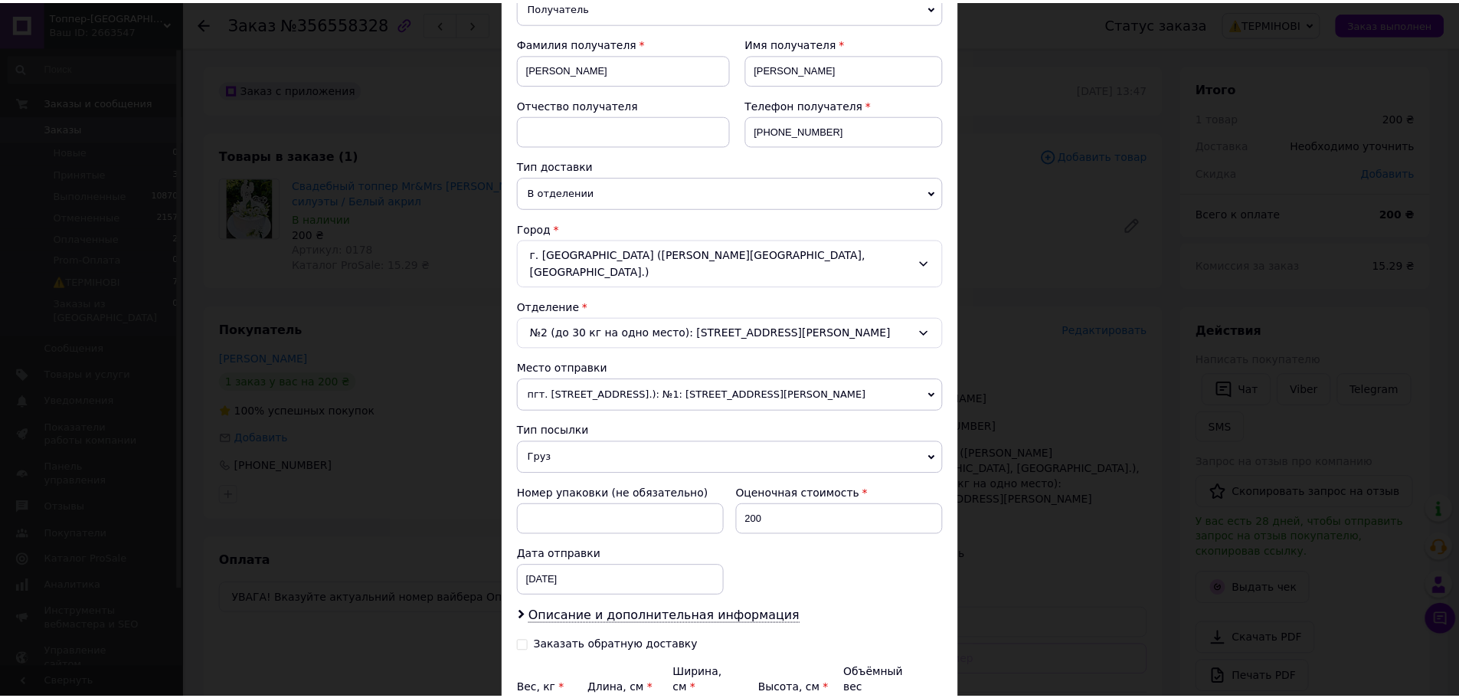
scroll to position [347, 0]
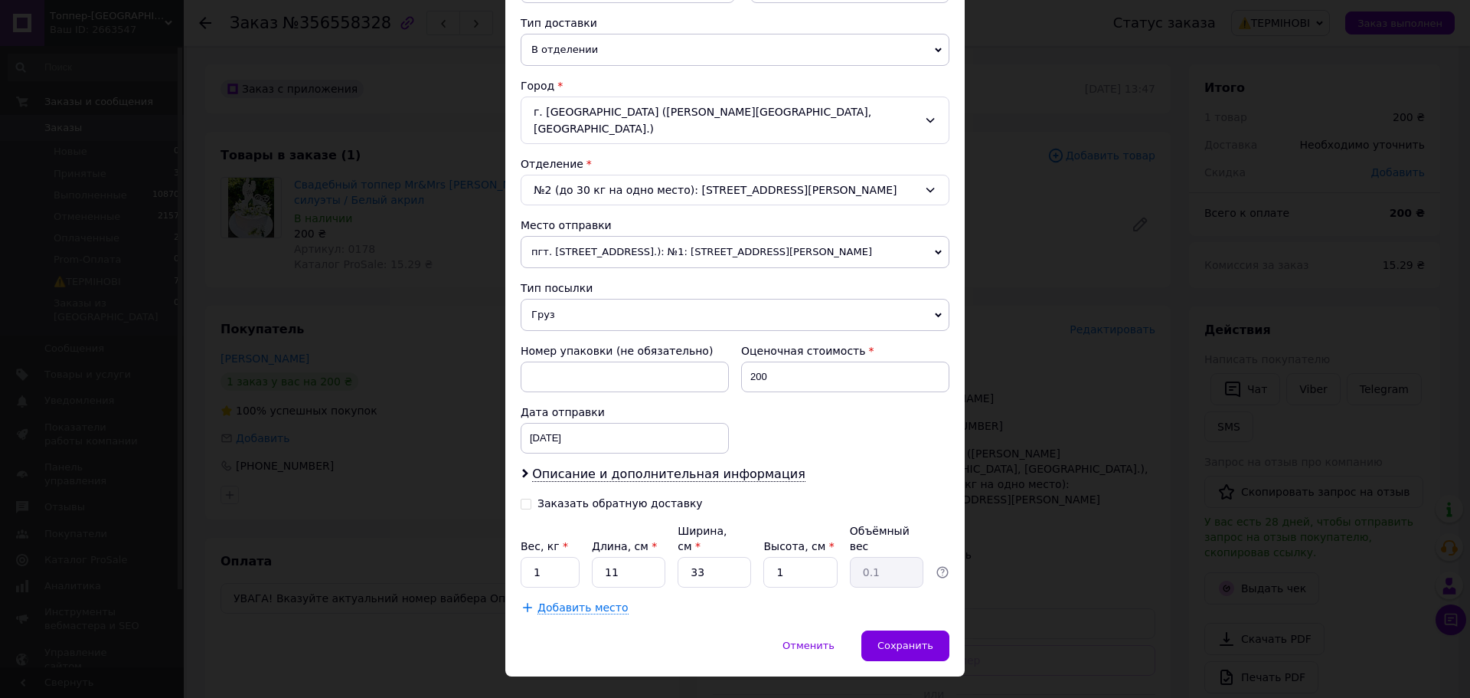
click at [1043, 482] on div "× Редактирование доставки Способ доставки Нова Пошта (бесплатно от 3000 ₴) Плат…" at bounding box center [735, 349] width 1470 height 698
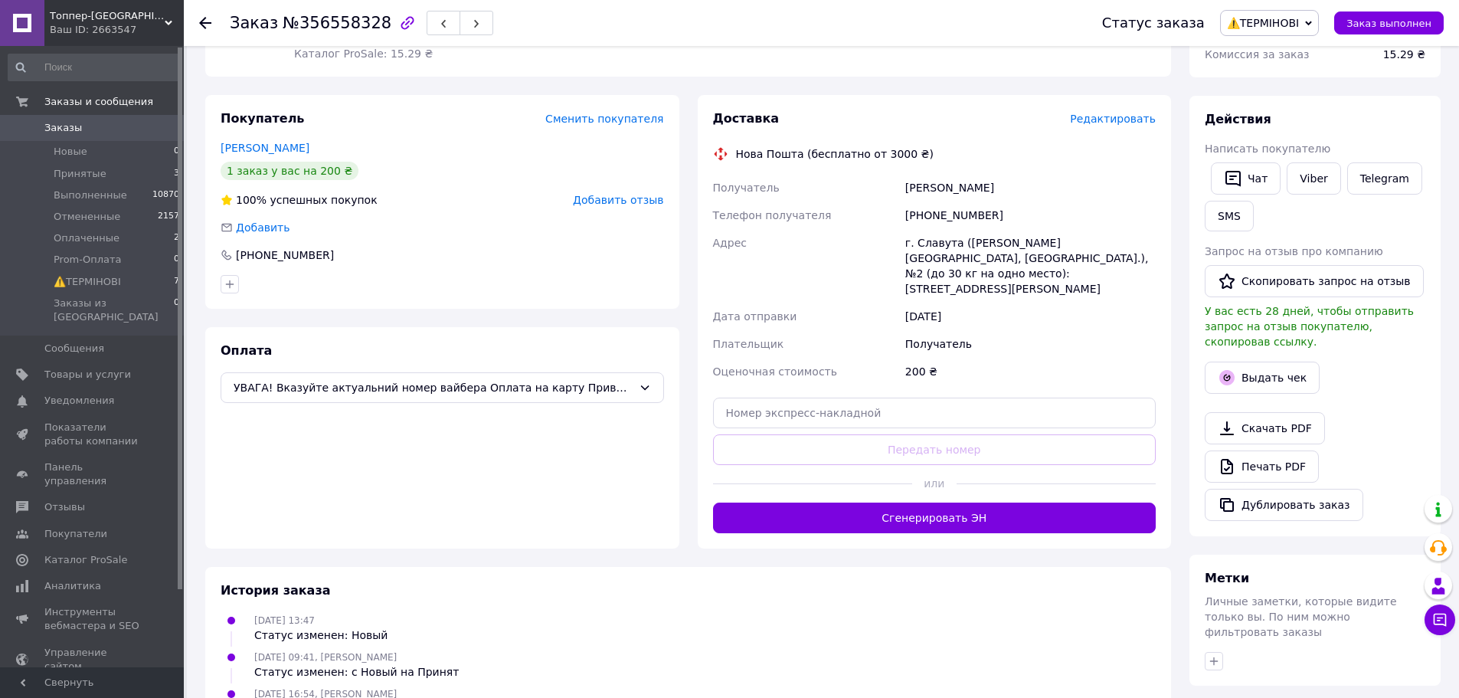
scroll to position [230, 0]
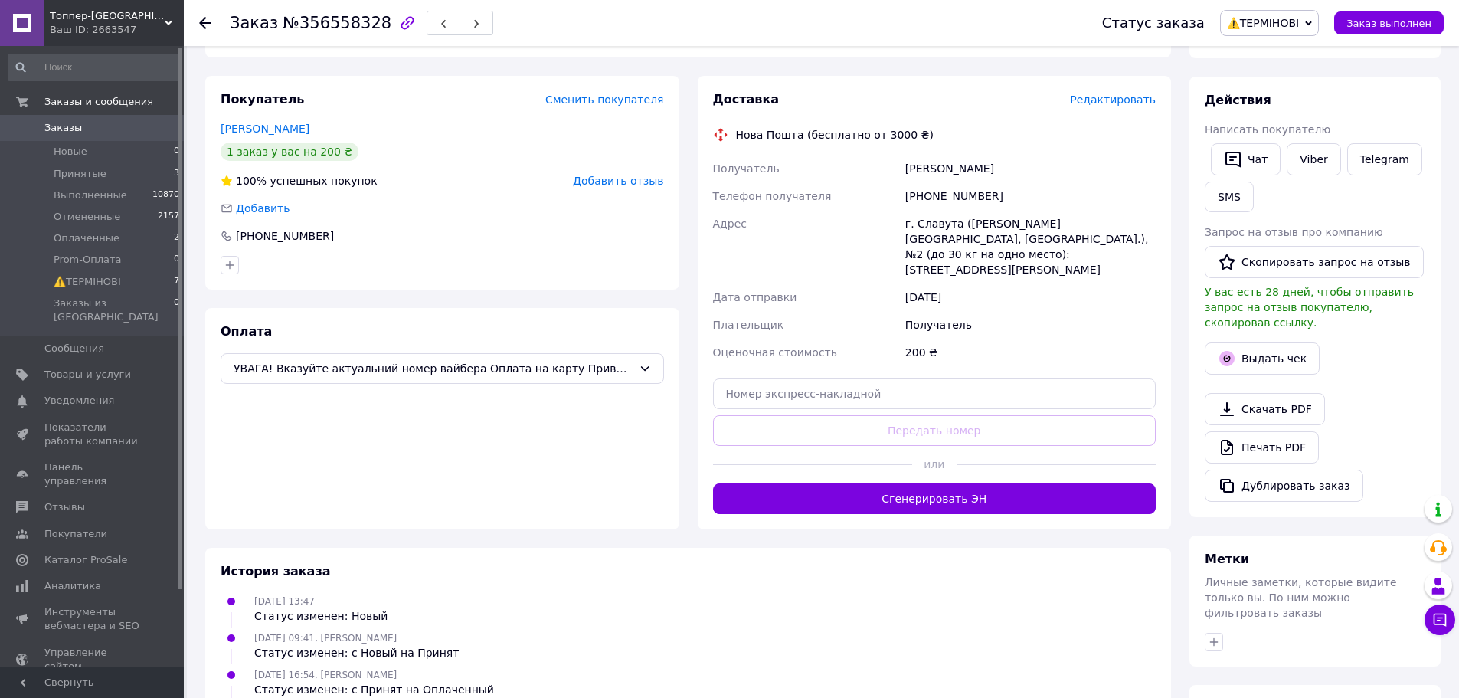
click at [938, 548] on div "История заказа [DATE] 13:47 Статус изменен: Новый [DATE] 09:41, [PERSON_NAME] С…" at bounding box center [688, 648] width 966 height 201
click at [940, 483] on button "Сгенерировать ЭН" at bounding box center [934, 498] width 443 height 31
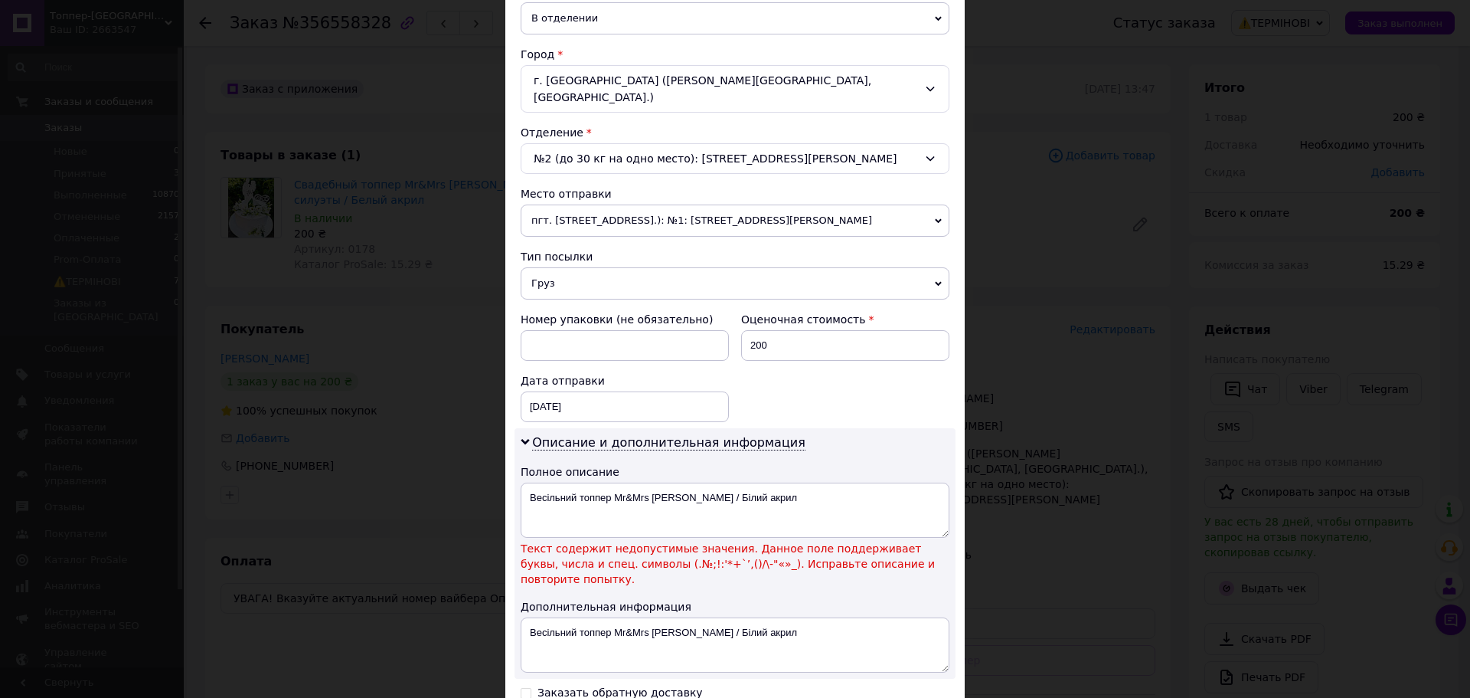
scroll to position [459, 0]
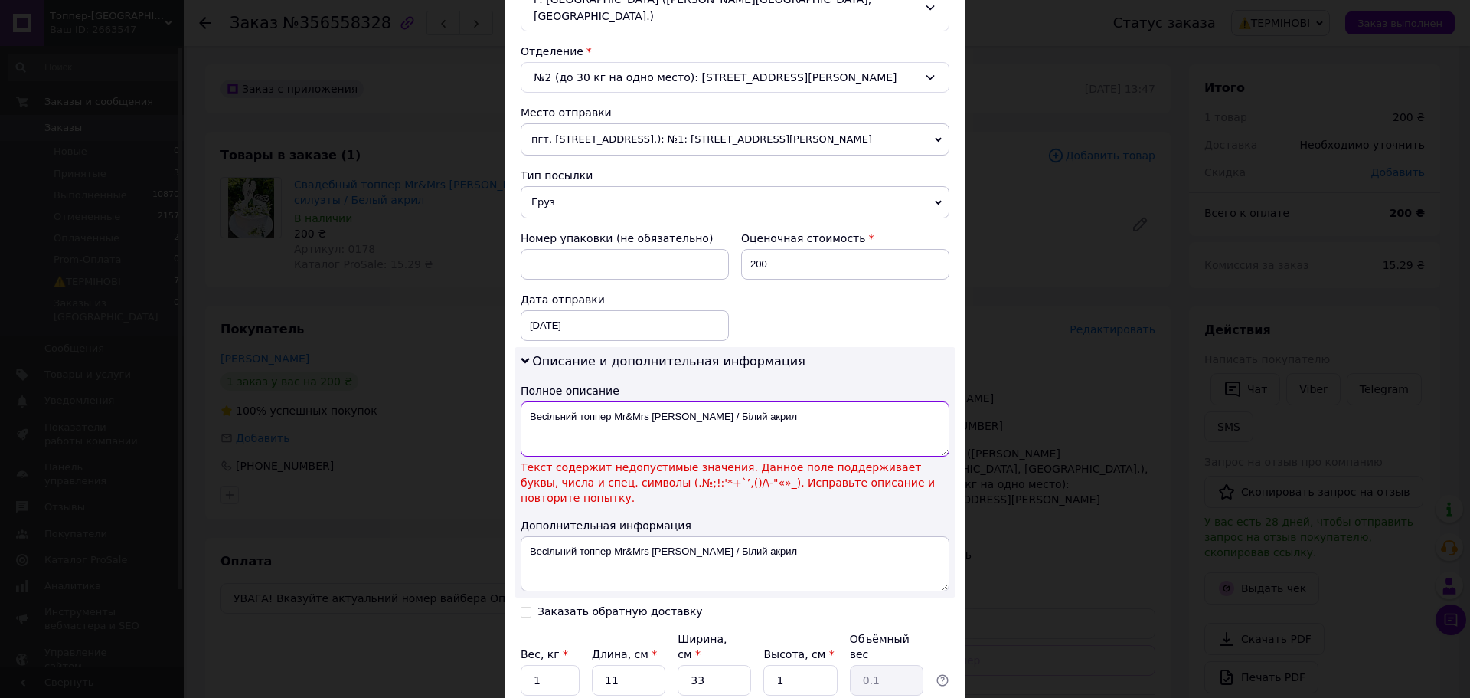
drag, startPoint x: 627, startPoint y: 400, endPoint x: 786, endPoint y: 400, distance: 158.5
click at [786, 401] on textarea "Весільний топпер Mr&Mrs пара / Білий акрил" at bounding box center [735, 428] width 429 height 55
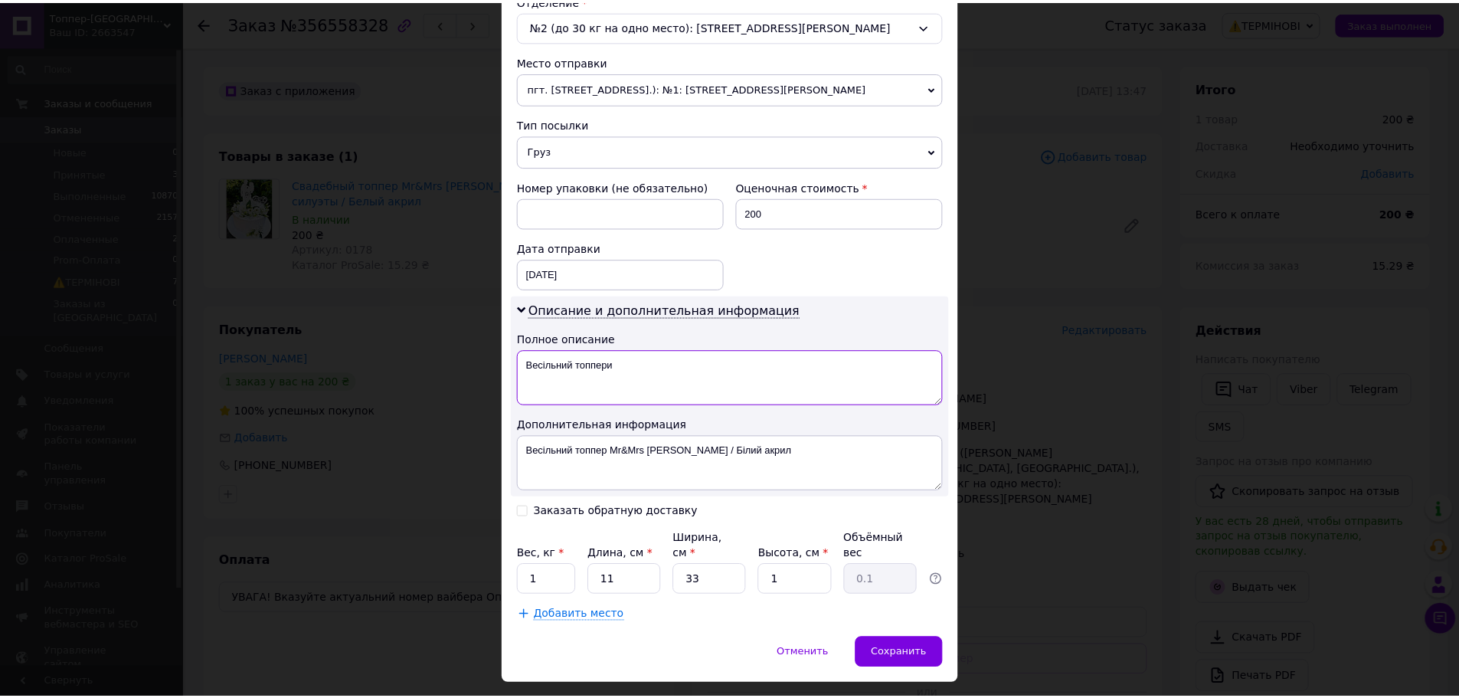
scroll to position [518, 0]
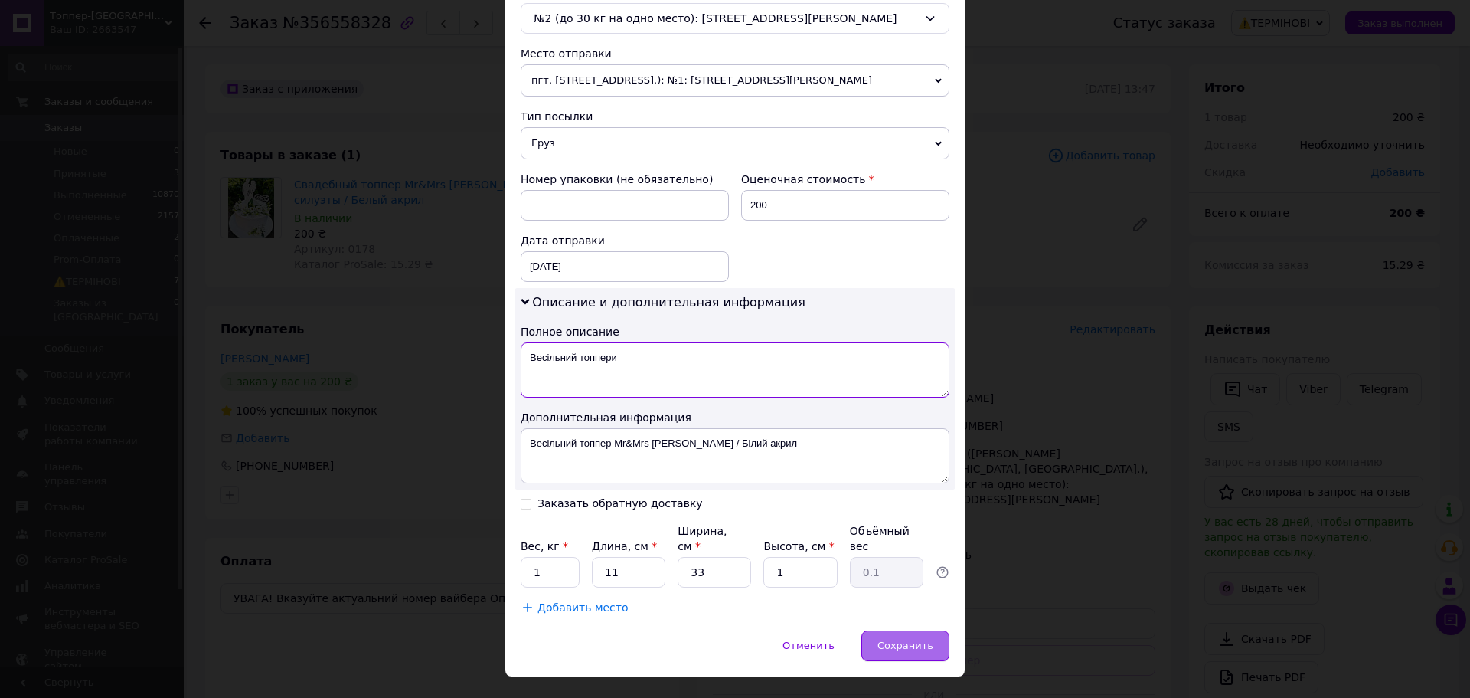
type textarea "Весільний топпери"
click at [917, 639] on span "Сохранить" at bounding box center [906, 644] width 56 height 11
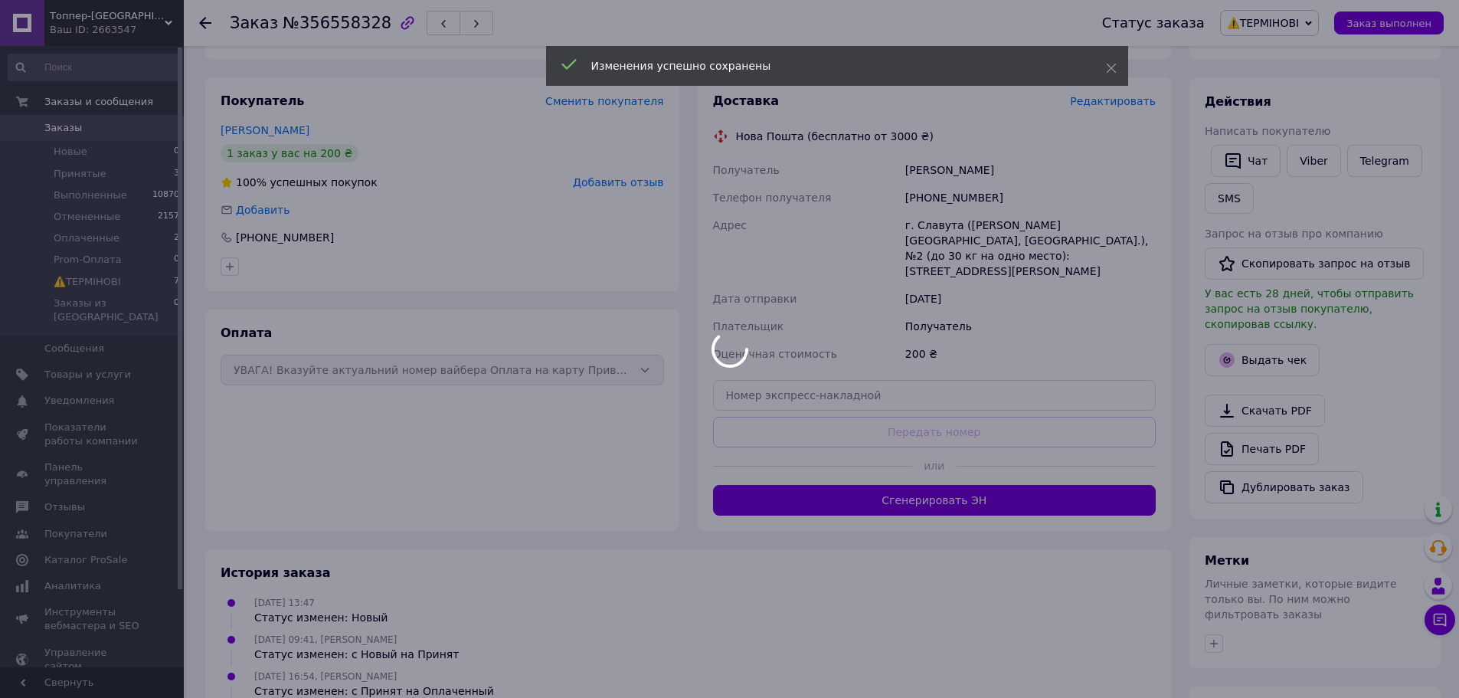
scroll to position [230, 0]
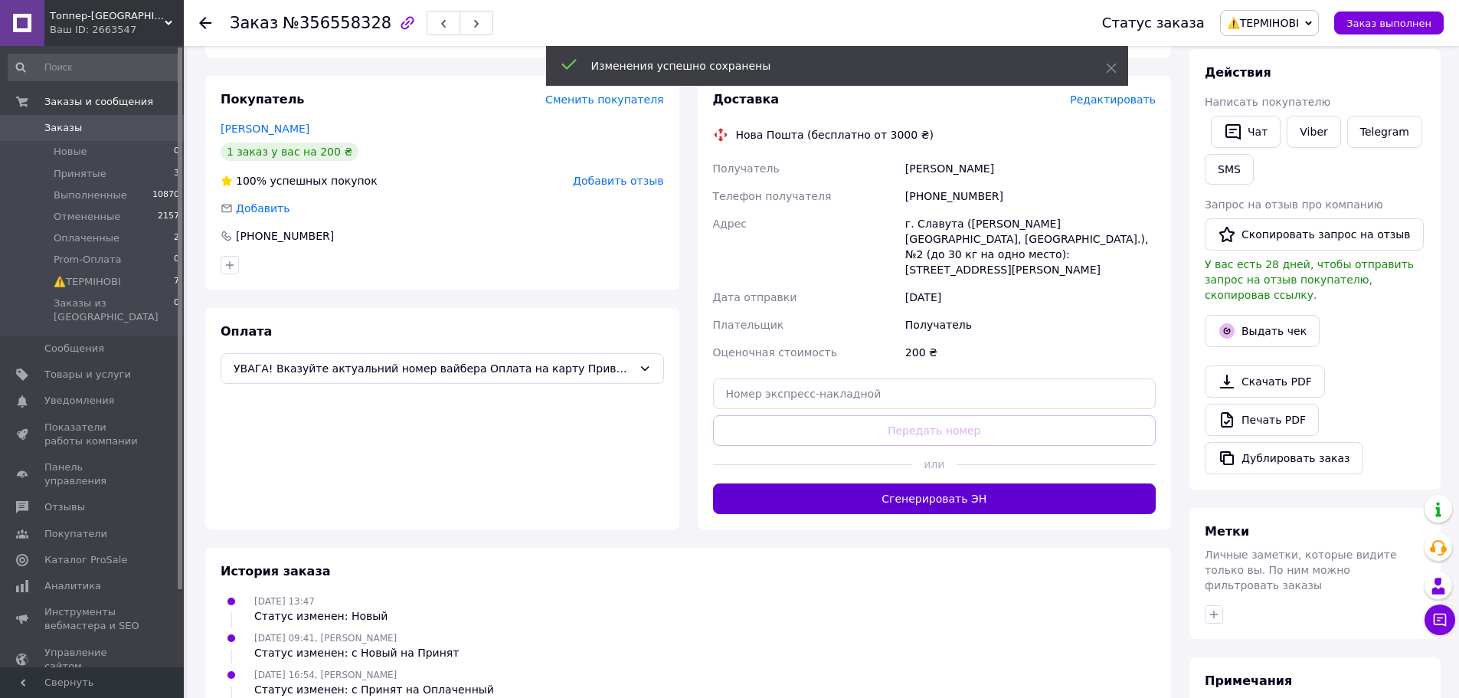
click at [914, 483] on button "Сгенерировать ЭН" at bounding box center [934, 498] width 443 height 31
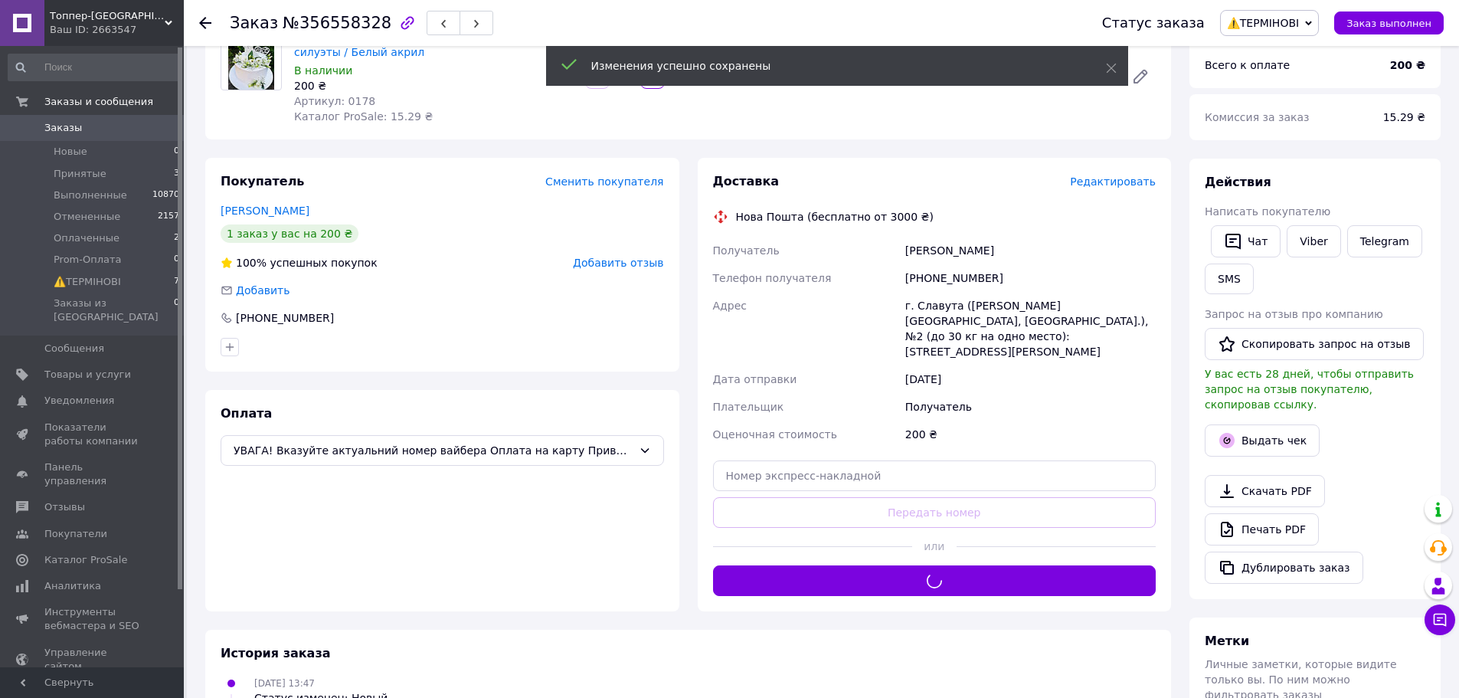
scroll to position [0, 0]
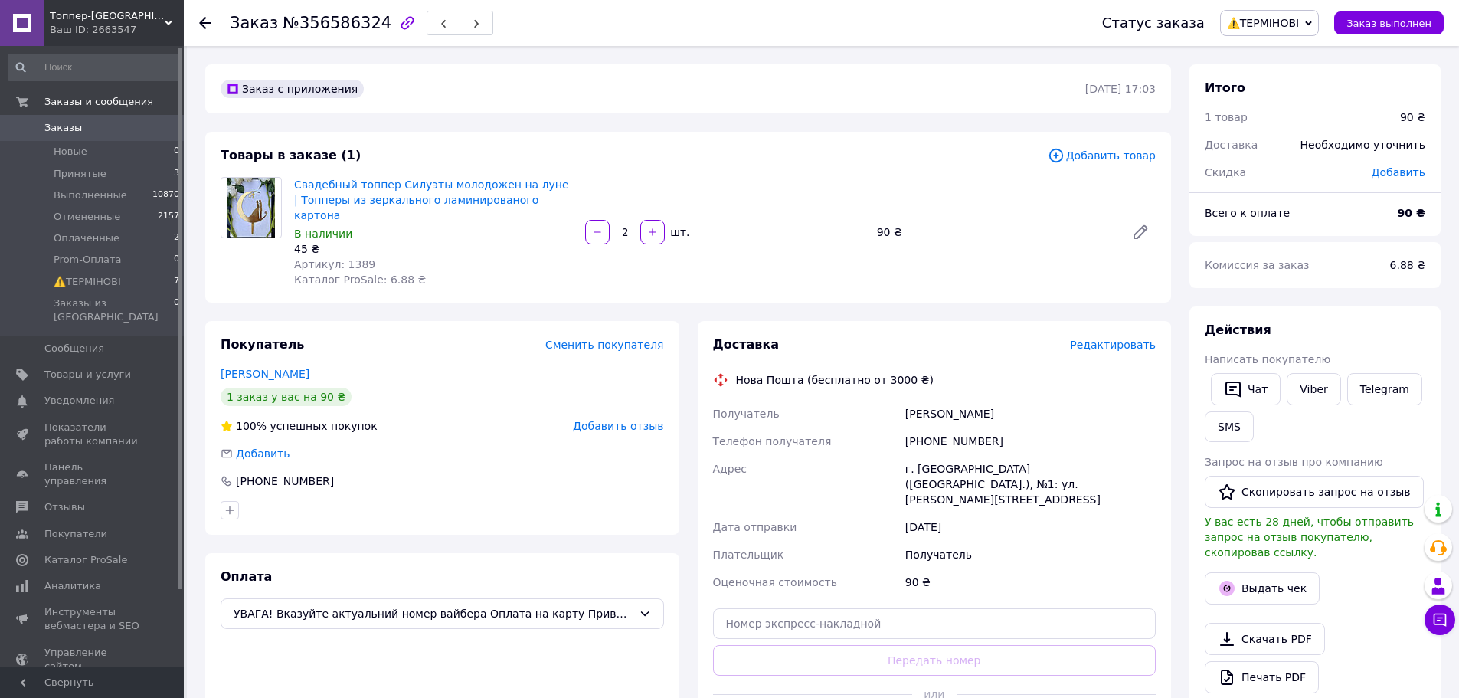
click at [1110, 338] on span "Редактировать" at bounding box center [1113, 344] width 86 height 12
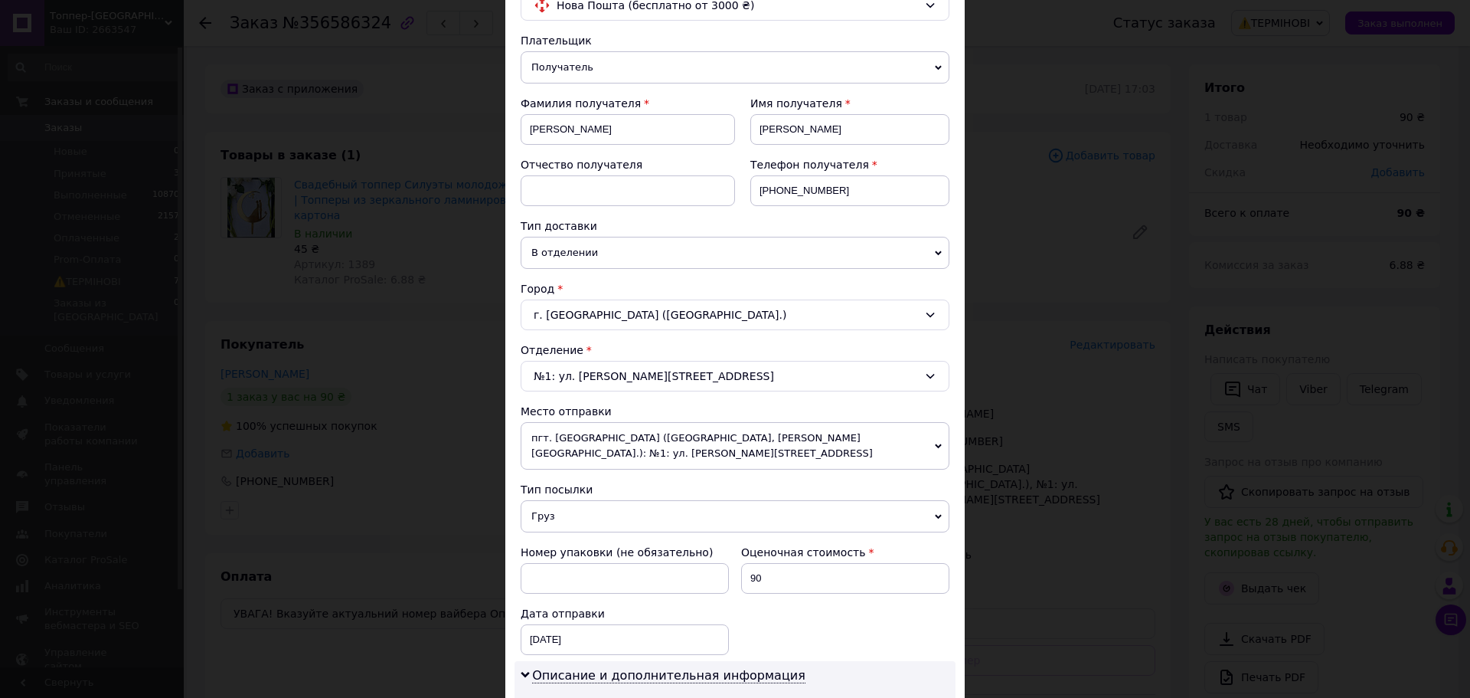
scroll to position [306, 0]
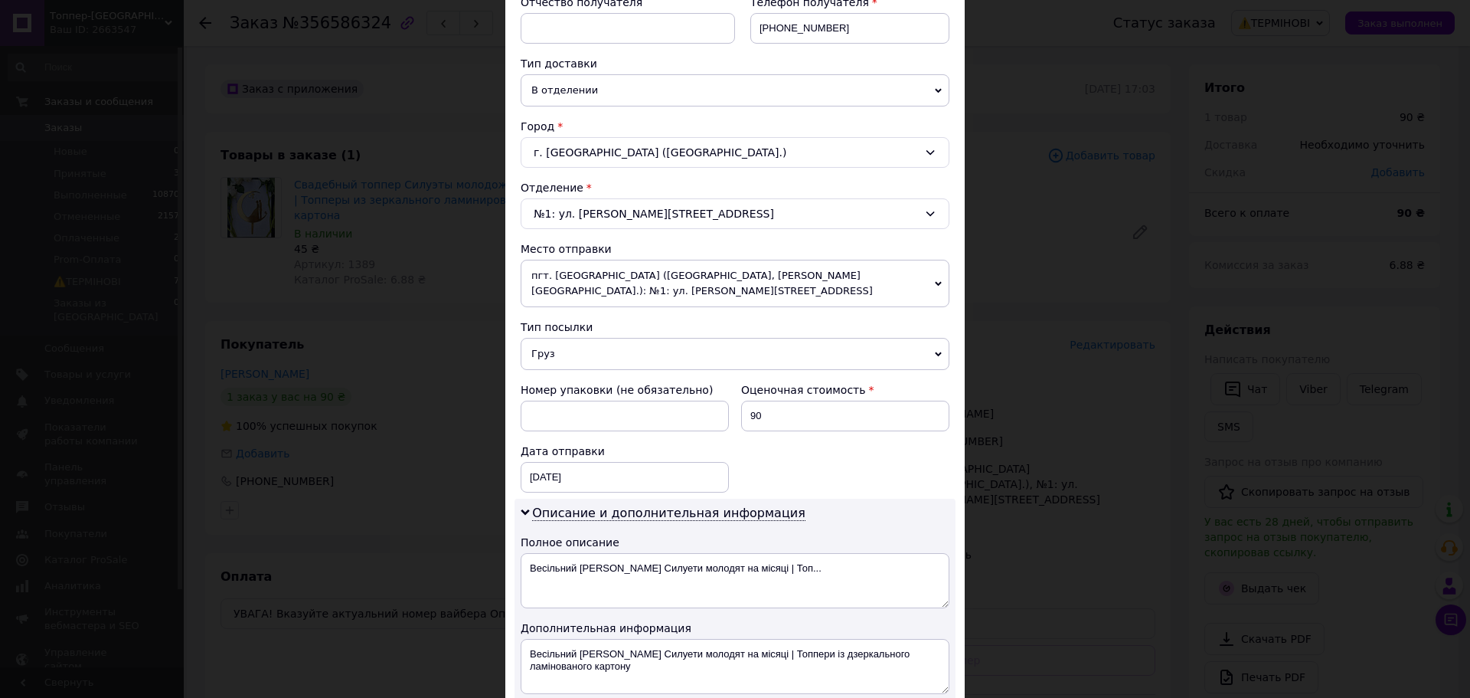
click at [592, 338] on span "Груз" at bounding box center [735, 354] width 429 height 32
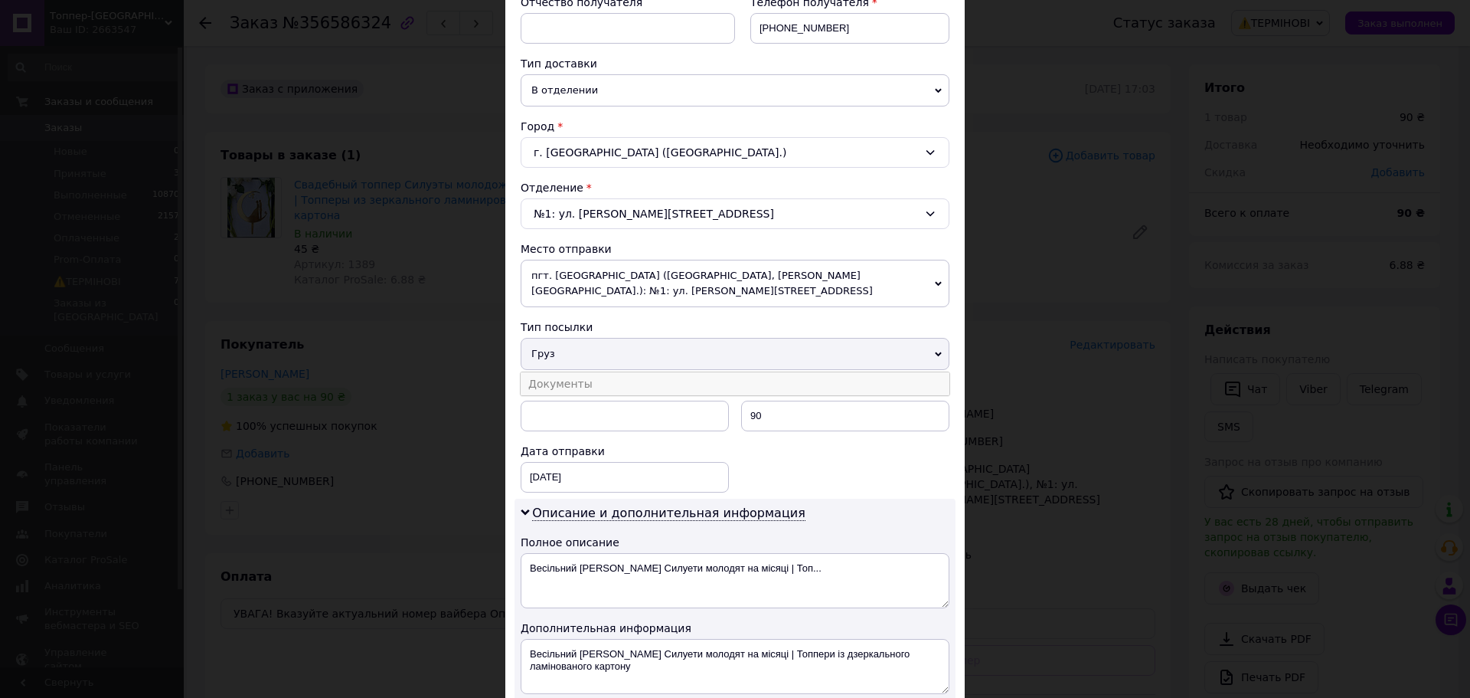
click at [583, 374] on li "Документы" at bounding box center [735, 383] width 429 height 23
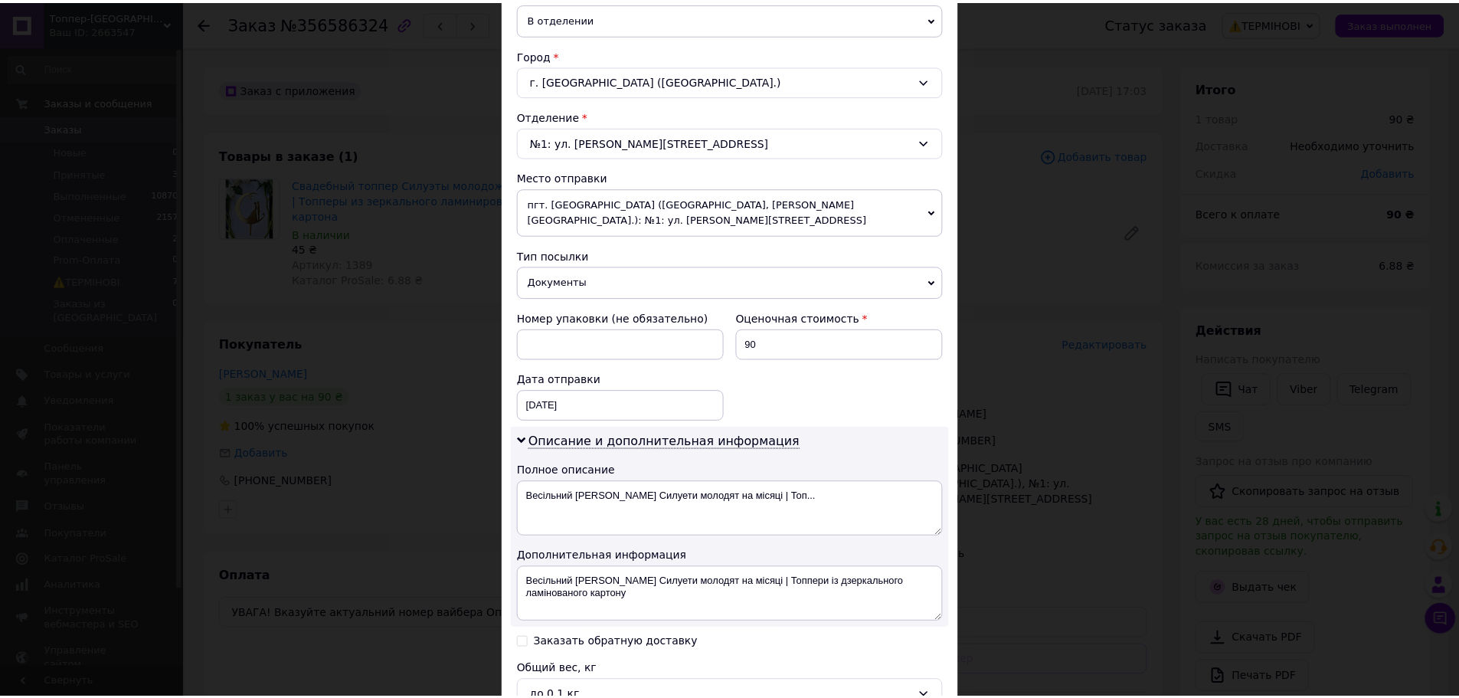
scroll to position [534, 0]
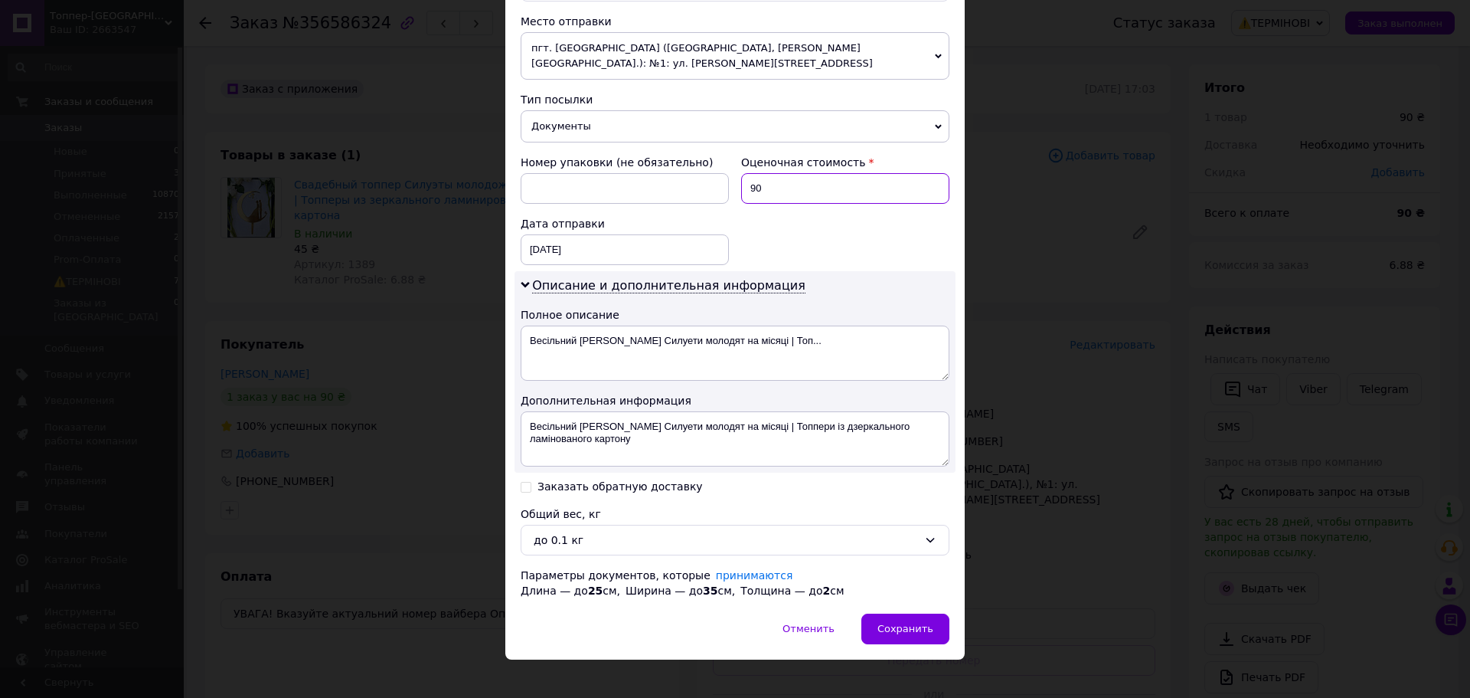
click at [780, 182] on input "90" at bounding box center [845, 188] width 208 height 31
type input "200"
click at [612, 331] on textarea "Весільний [PERSON_NAME] Силуети молодят на місяці | Топ..." at bounding box center [735, 352] width 429 height 55
click at [647, 346] on textarea "Весільний [PERSON_NAME] Силуети молодят на місяці | Топ..." at bounding box center [735, 352] width 429 height 55
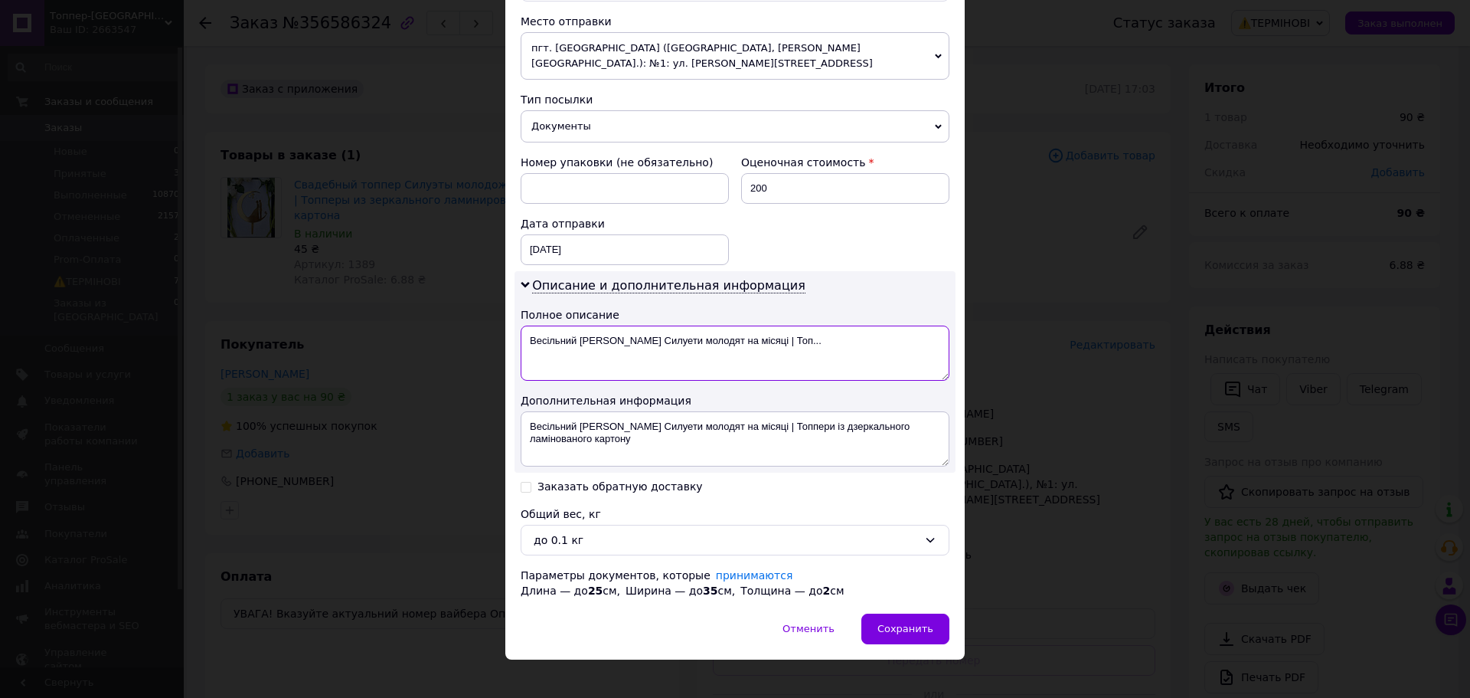
drag, startPoint x: 600, startPoint y: 329, endPoint x: 819, endPoint y: 332, distance: 219.0
click at [819, 332] on textarea "Весільний [PERSON_NAME] Силуети молодят на місяці | Топ..." at bounding box center [735, 352] width 429 height 55
type textarea "Весільний топери"
click at [893, 597] on div "× Редактирование доставки Способ доставки Нова Пошта (бесплатно от 3000 ₴) Плат…" at bounding box center [734, 89] width 459 height 1139
click at [902, 613] on div "Сохранить" at bounding box center [905, 628] width 88 height 31
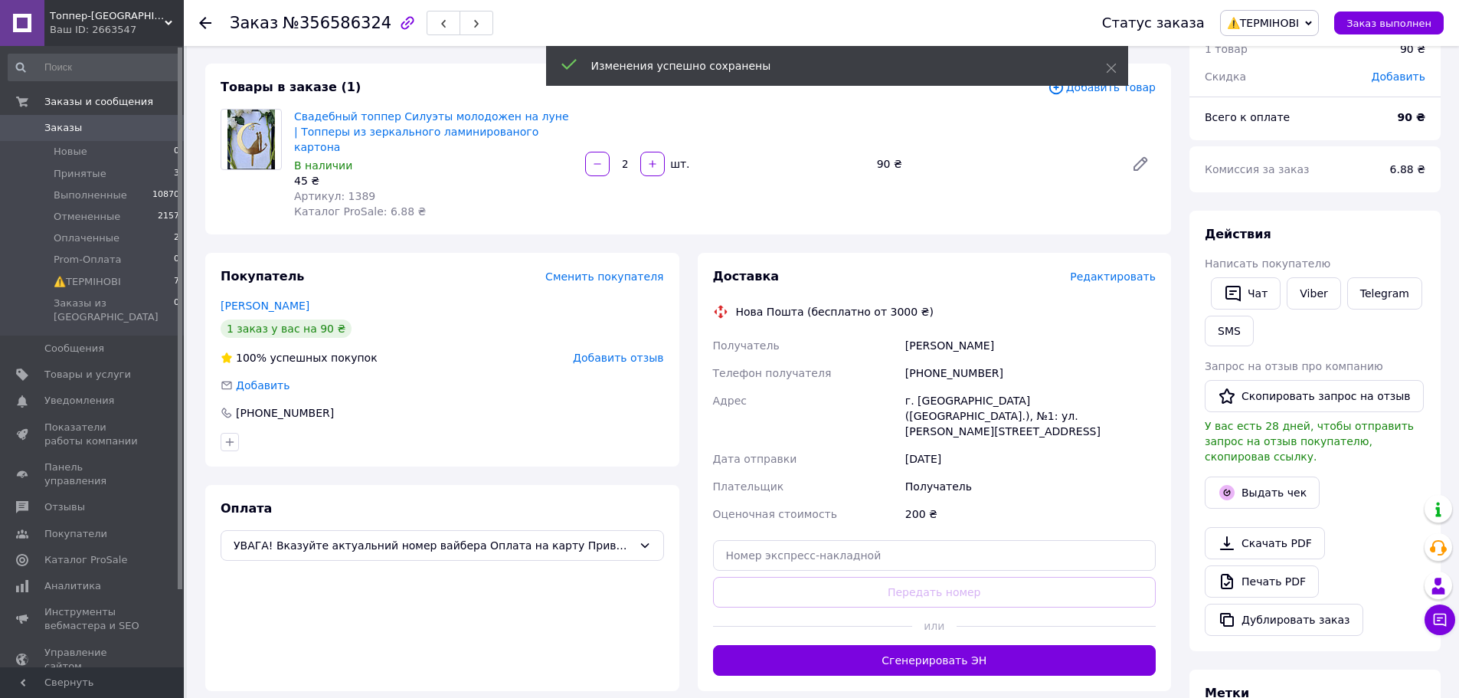
scroll to position [153, 0]
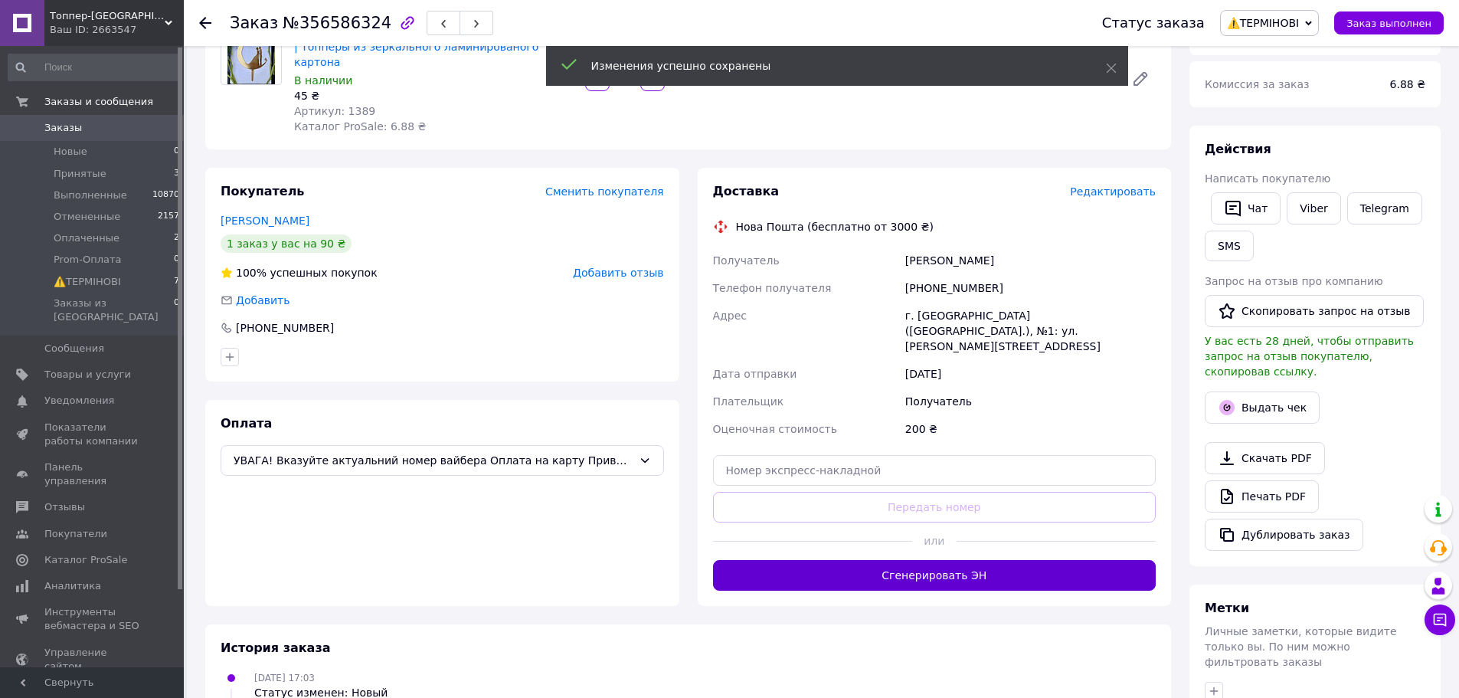
click at [894, 560] on button "Сгенерировать ЭН" at bounding box center [934, 575] width 443 height 31
